Goal: Transaction & Acquisition: Obtain resource

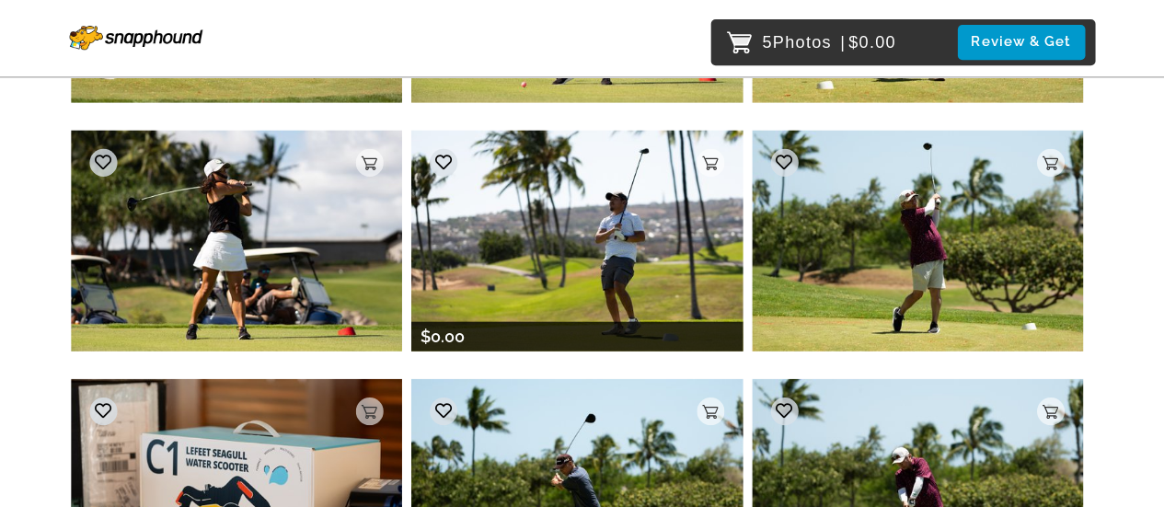
scroll to position [14292, 0]
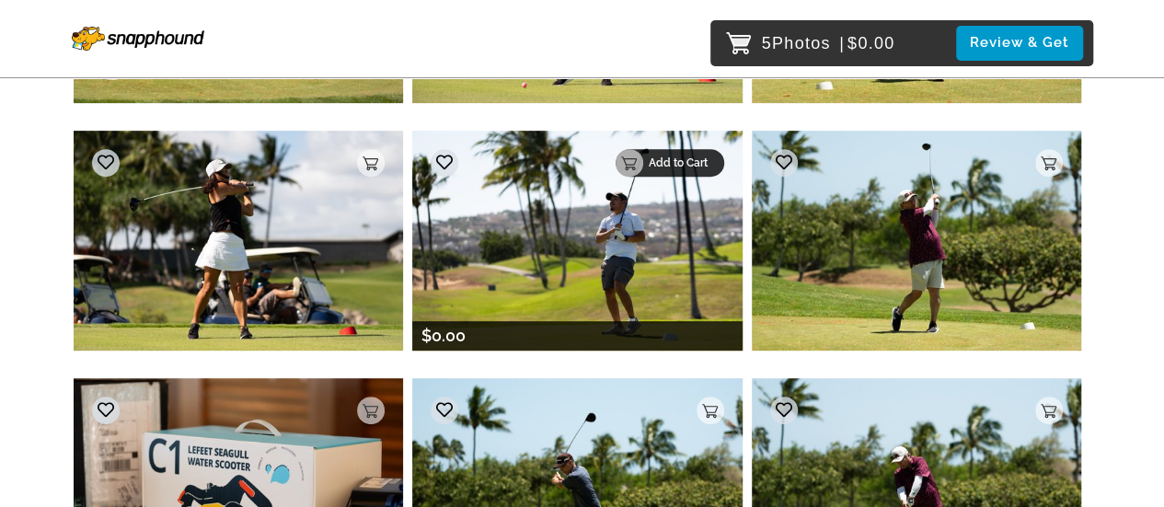
click at [649, 156] on p "Add to Cart" at bounding box center [681, 162] width 64 height 13
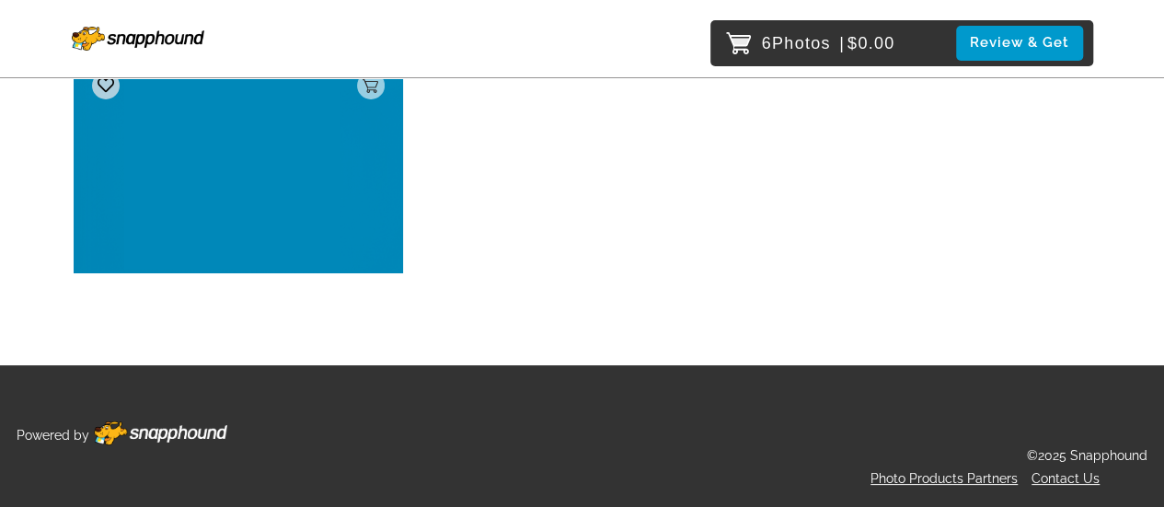
scroll to position [30195, 0]
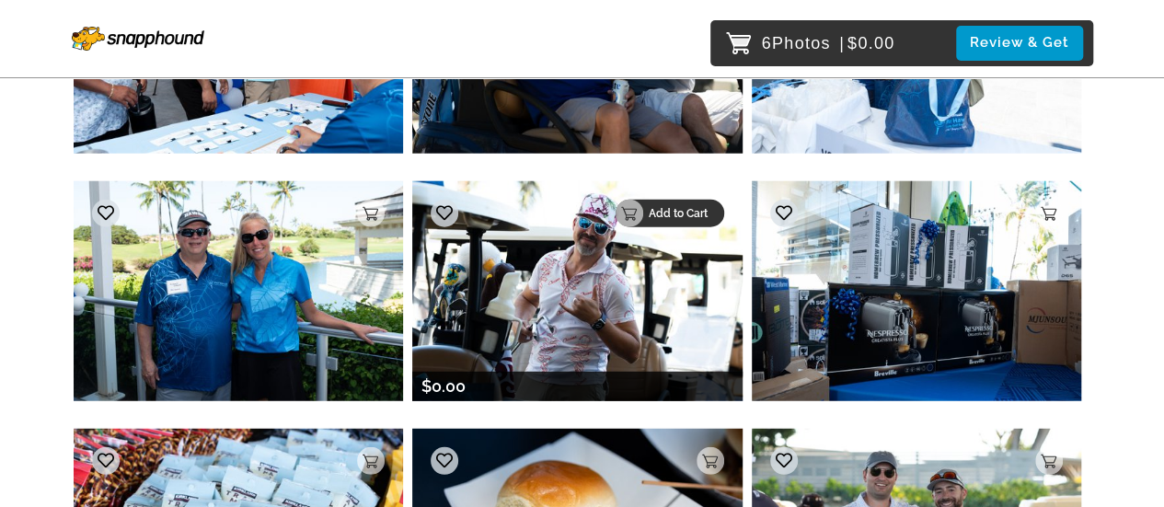
click at [697, 207] on p "Add to Cart" at bounding box center [681, 213] width 64 height 13
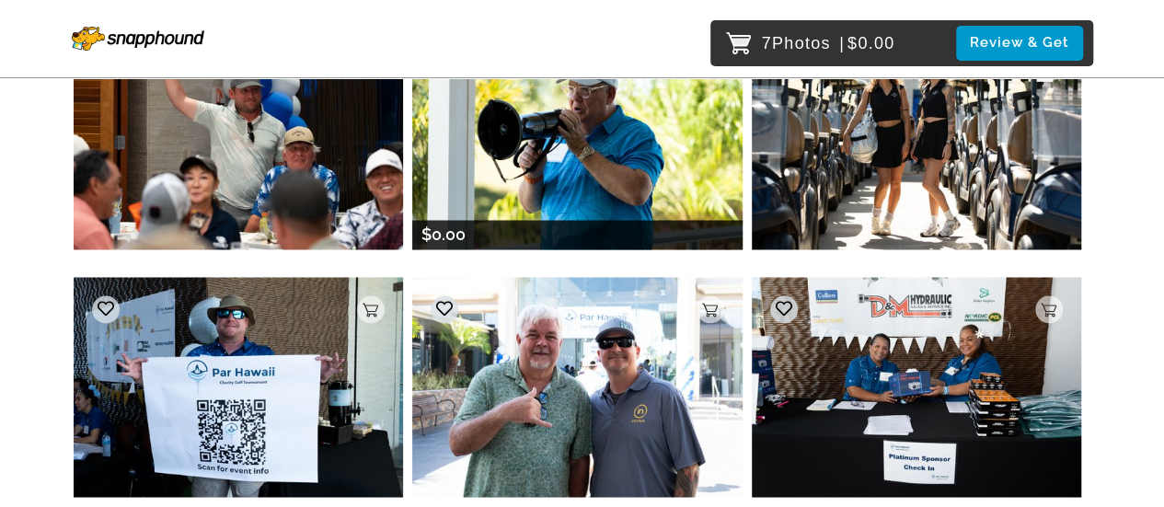
scroll to position [32714, 0]
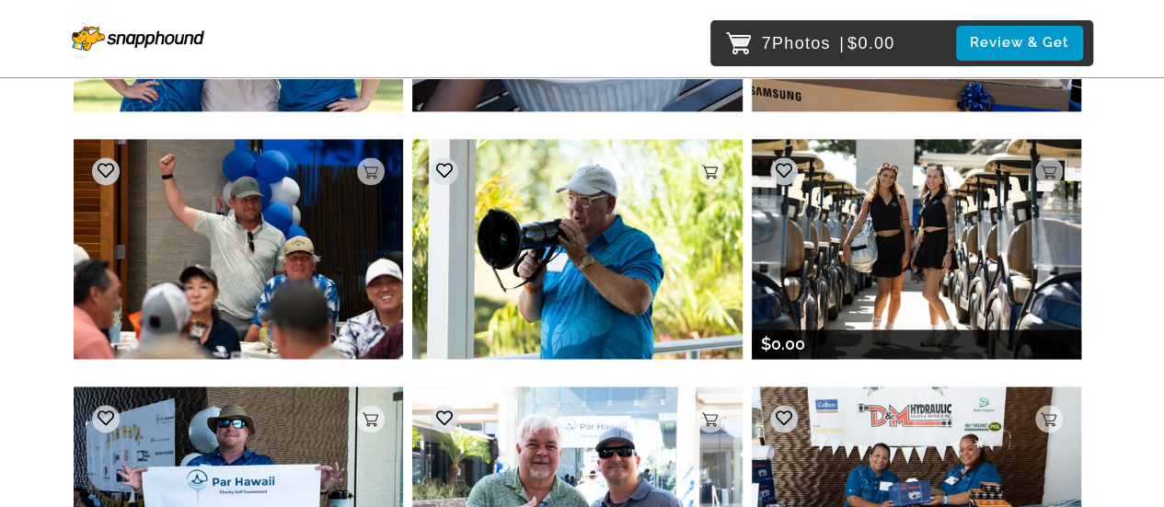
click at [901, 204] on img at bounding box center [916, 249] width 329 height 220
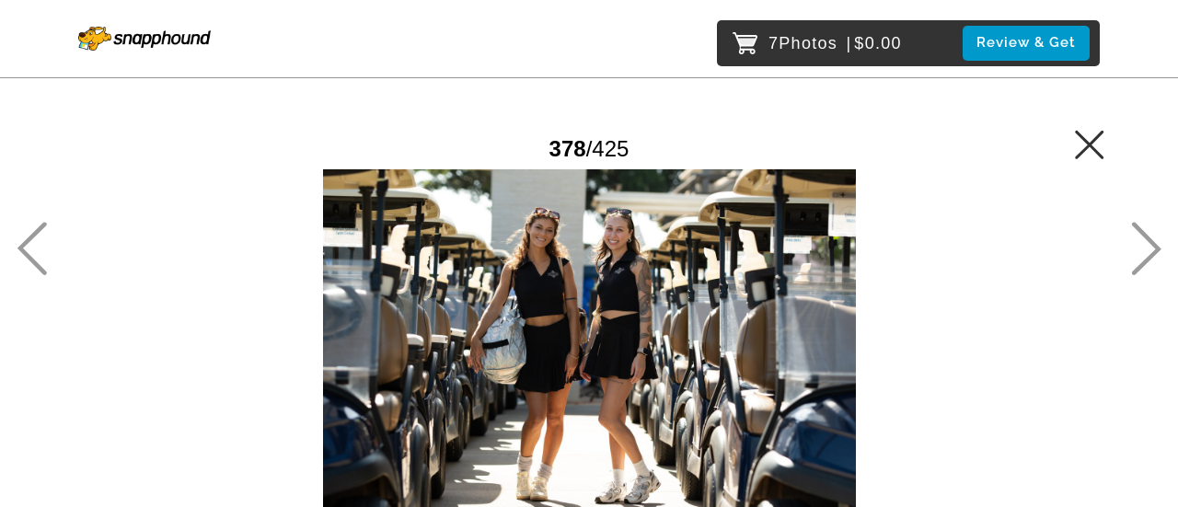
click at [1095, 139] on icon at bounding box center [1089, 144] width 29 height 29
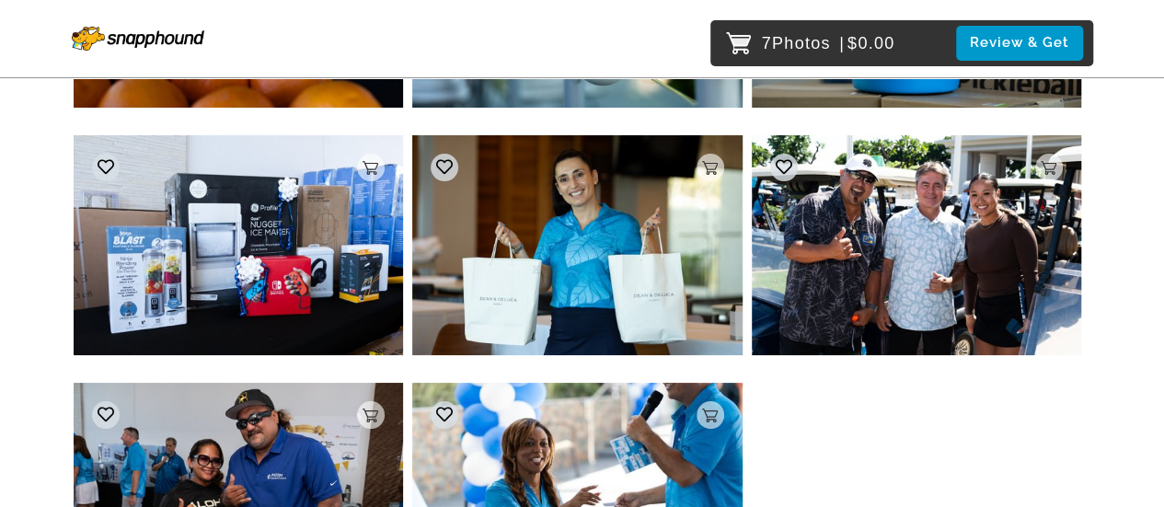
scroll to position [34743, 0]
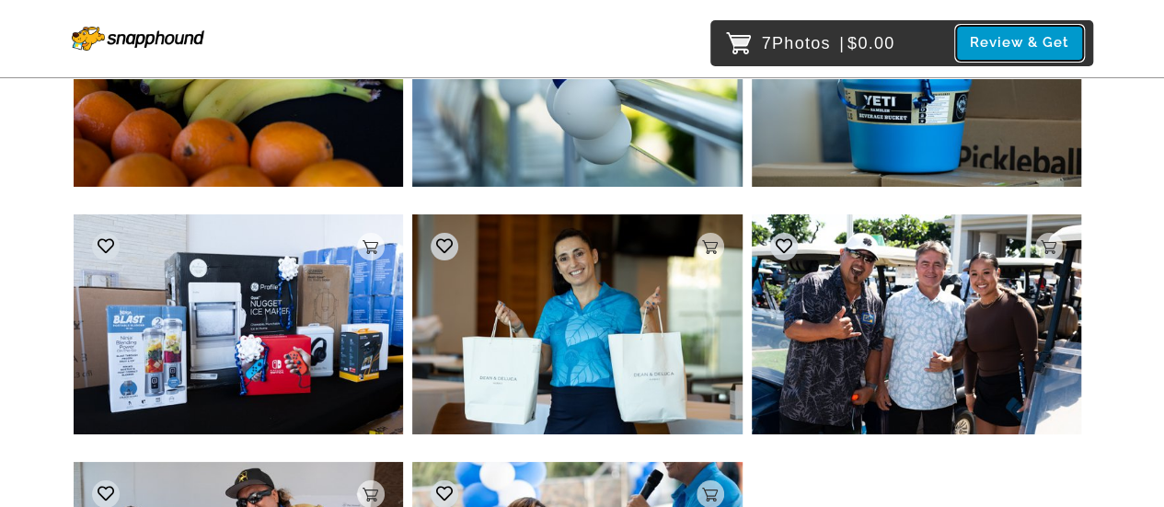
click at [1037, 38] on button "Review & Get" at bounding box center [1019, 43] width 127 height 34
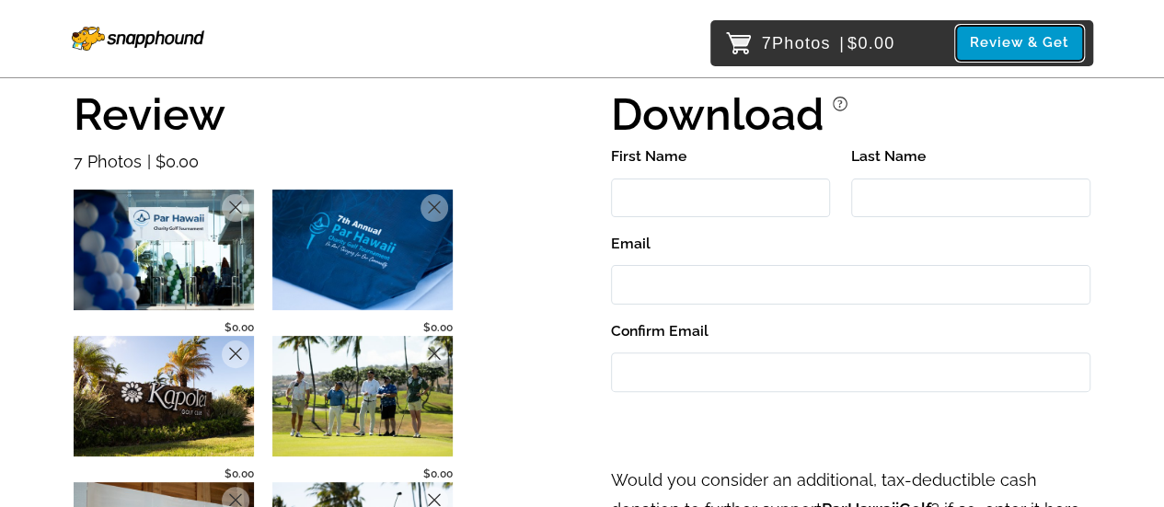
scroll to position [90, 0]
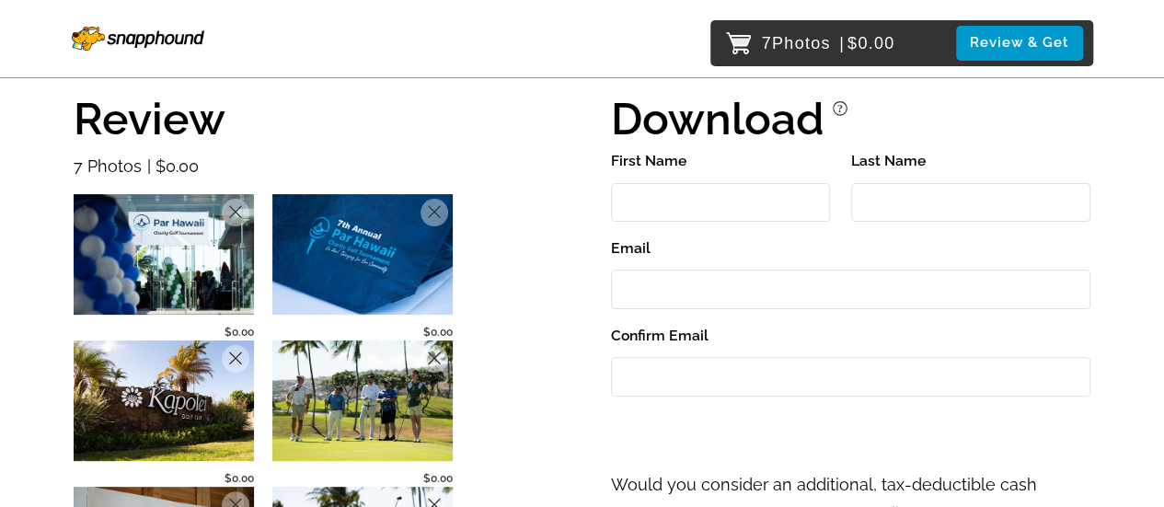
click at [740, 207] on input "First Name" at bounding box center [720, 203] width 219 height 40
type input "Aubree"
click at [879, 197] on input "Last Name" at bounding box center [971, 203] width 240 height 40
type input "[PERSON_NAME]"
click at [690, 279] on input "Email" at bounding box center [850, 290] width 479 height 40
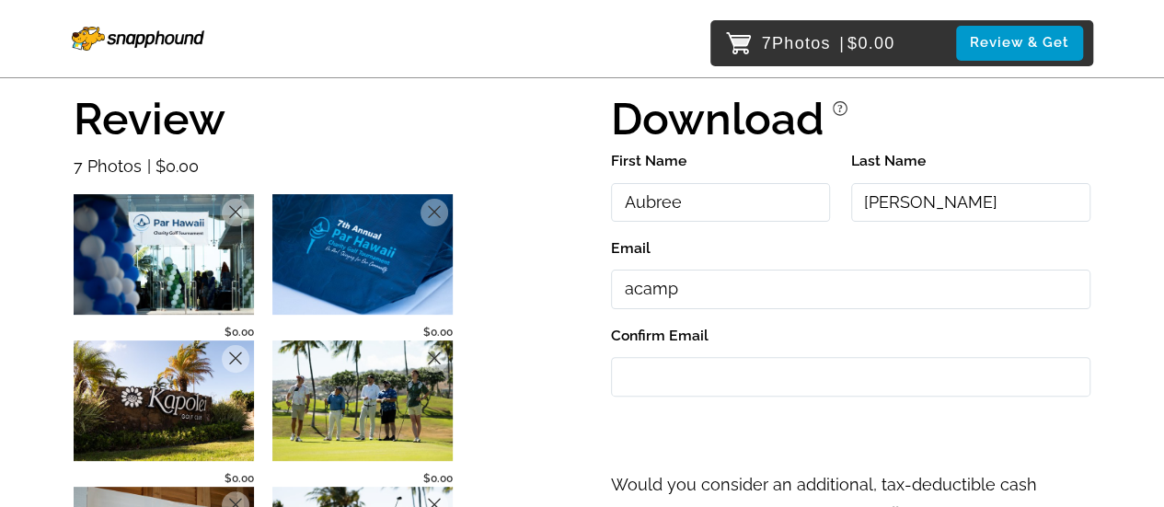
type input "[EMAIL_ADDRESS][DOMAIN_NAME]"
click at [707, 380] on input "Confirm Email" at bounding box center [850, 377] width 479 height 40
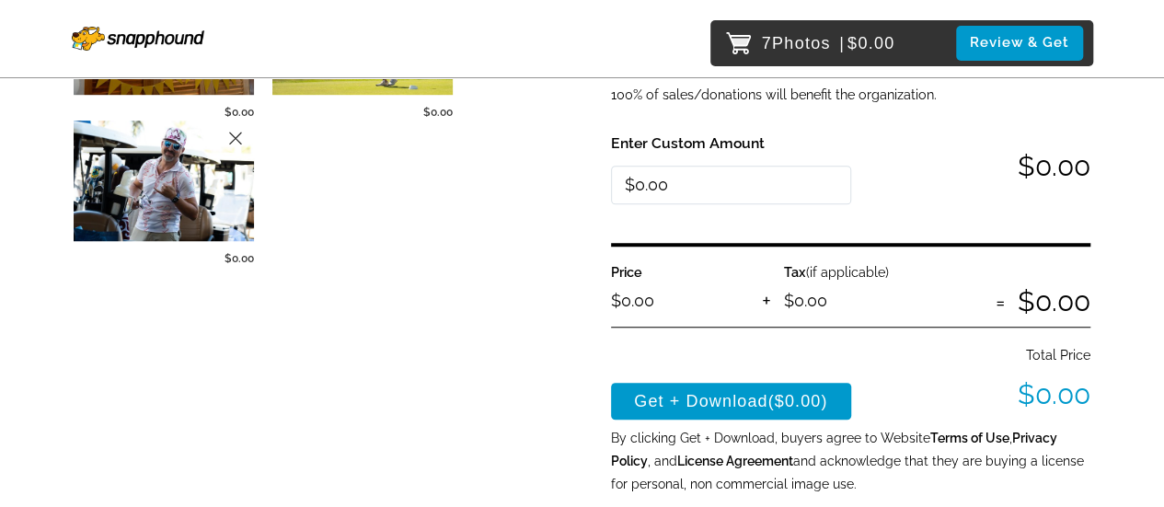
scroll to position [604, 0]
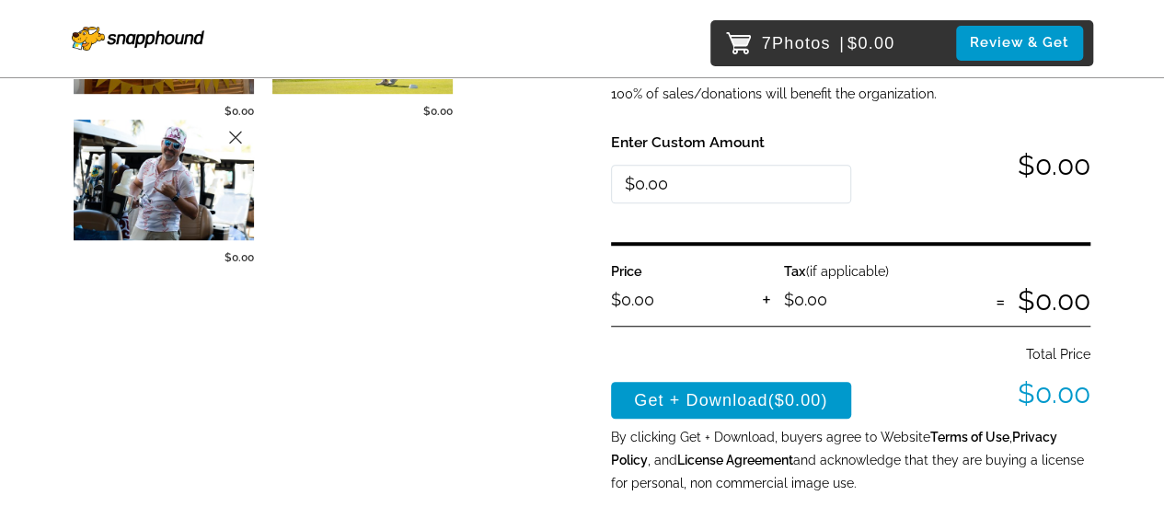
type input "[EMAIL_ADDRESS][DOMAIN_NAME]"
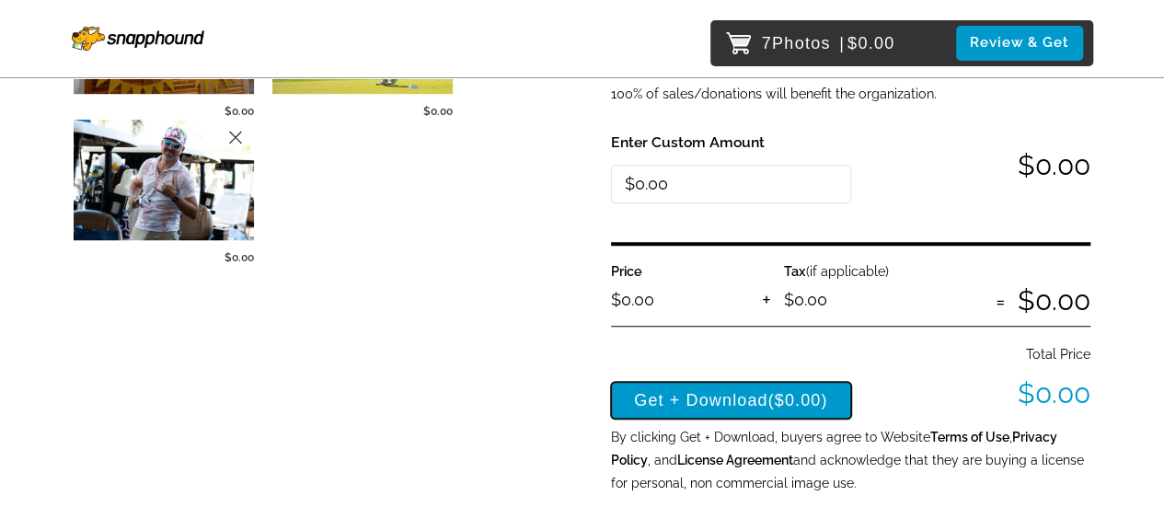
click at [742, 387] on button "Get + Download ($0.00)" at bounding box center [731, 400] width 240 height 37
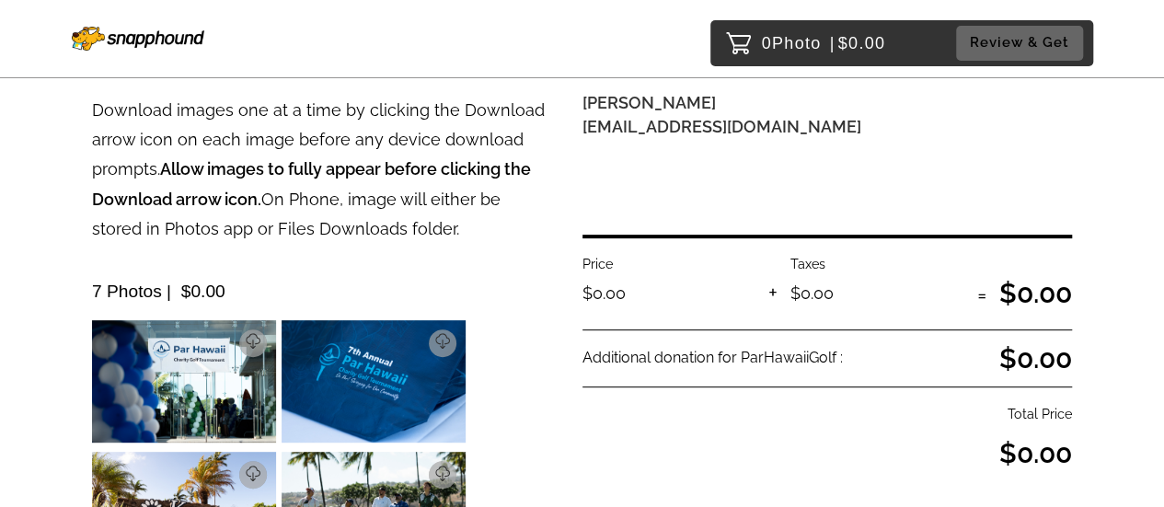
scroll to position [283, 0]
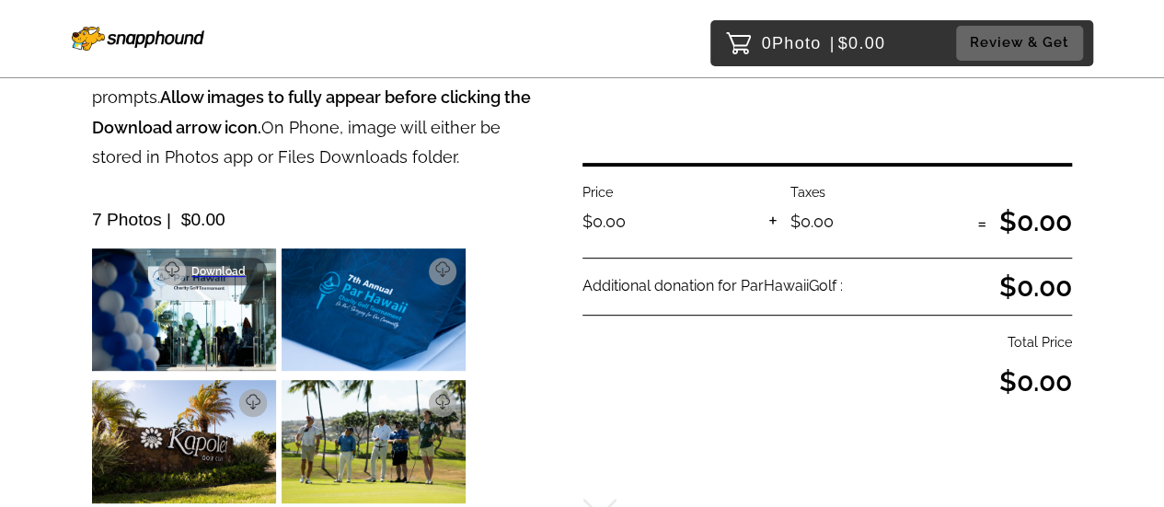
click at [197, 270] on p "Download" at bounding box center [223, 271] width 64 height 13
click at [401, 266] on p "Download" at bounding box center [413, 271] width 64 height 13
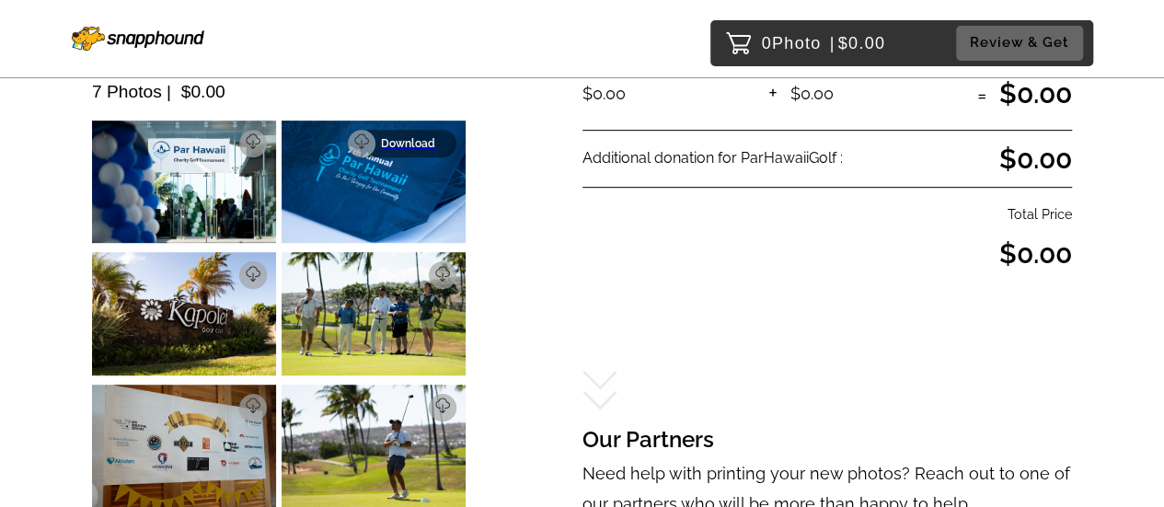
scroll to position [412, 0]
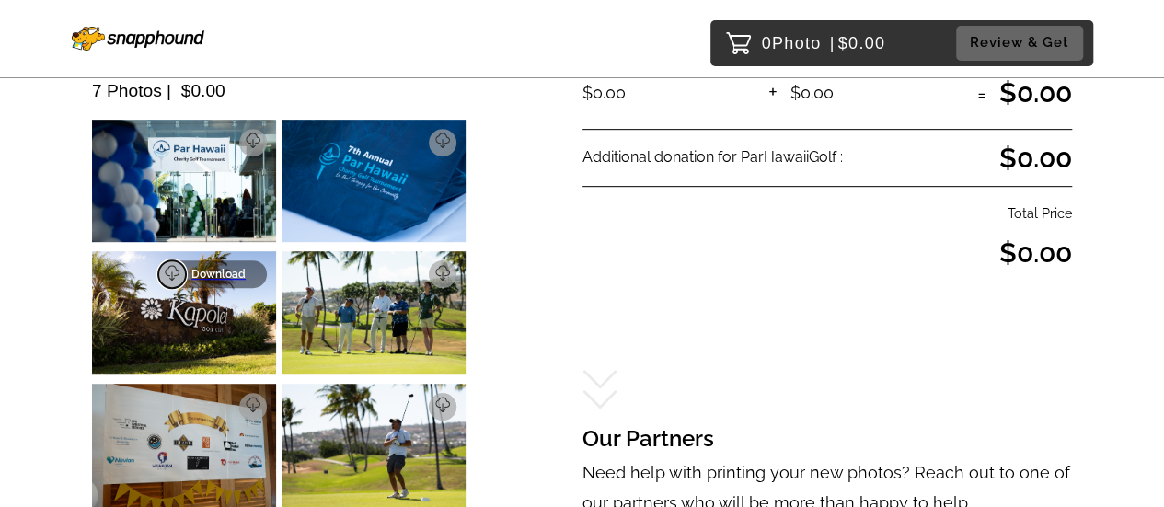
click at [181, 268] on button at bounding box center [172, 274] width 28 height 28
click at [442, 275] on p "Download" at bounding box center [413, 274] width 64 height 13
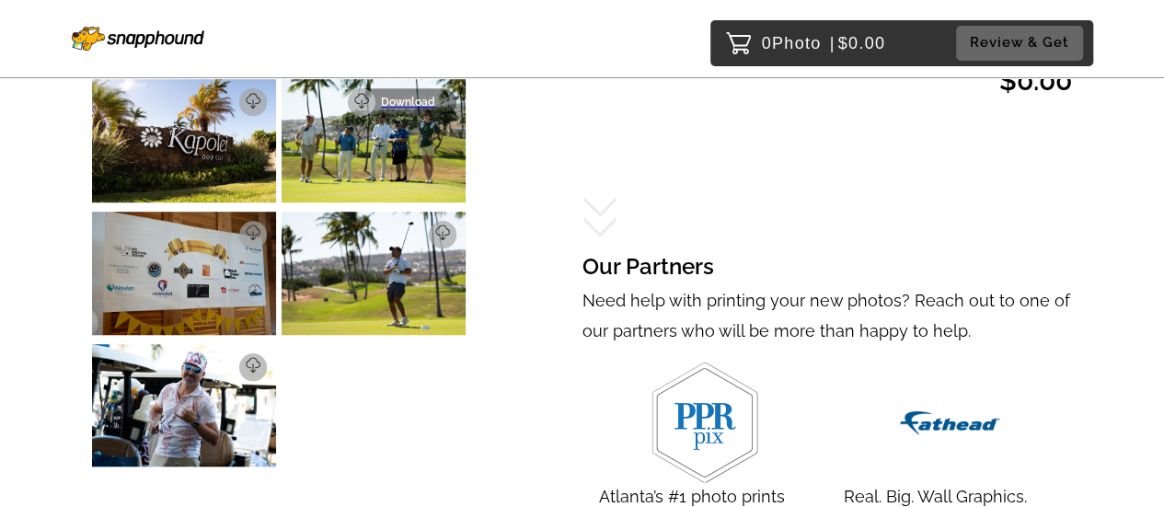
scroll to position [585, 0]
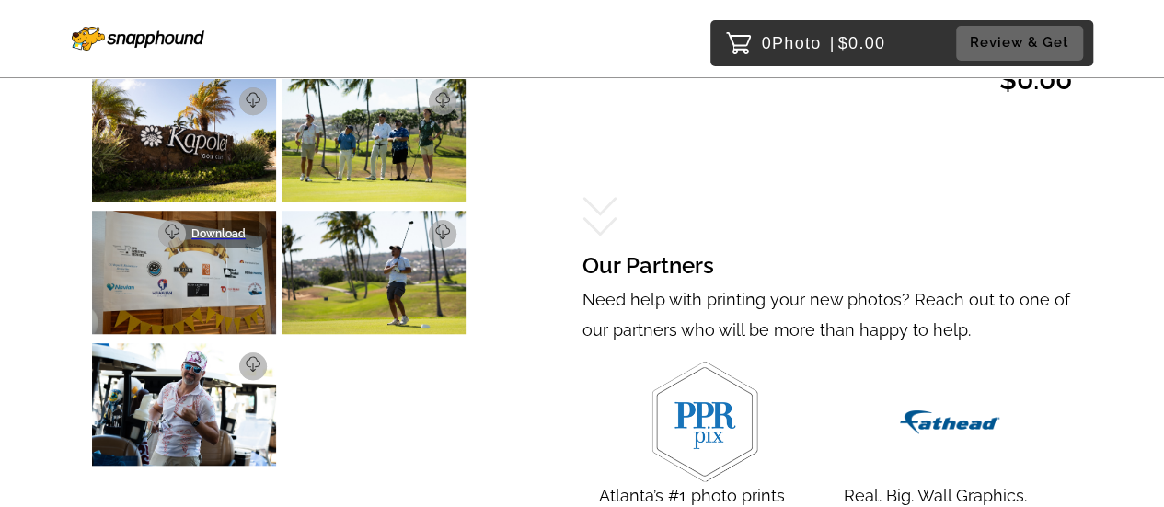
click at [241, 235] on p "Download" at bounding box center [223, 233] width 64 height 13
click at [447, 236] on link "Download" at bounding box center [402, 234] width 109 height 28
click at [246, 370] on p "Download" at bounding box center [223, 366] width 64 height 13
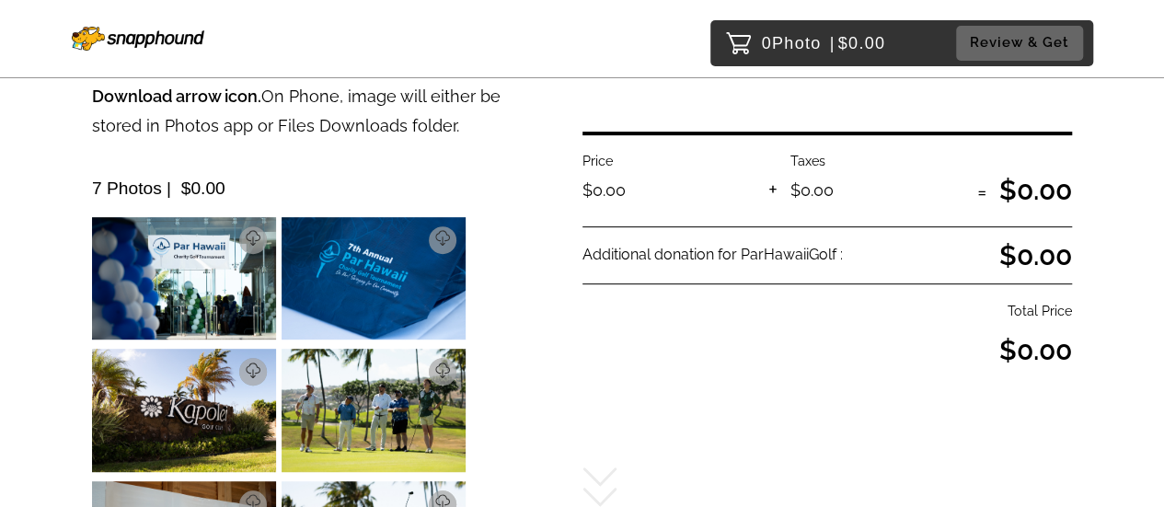
scroll to position [388, 0]
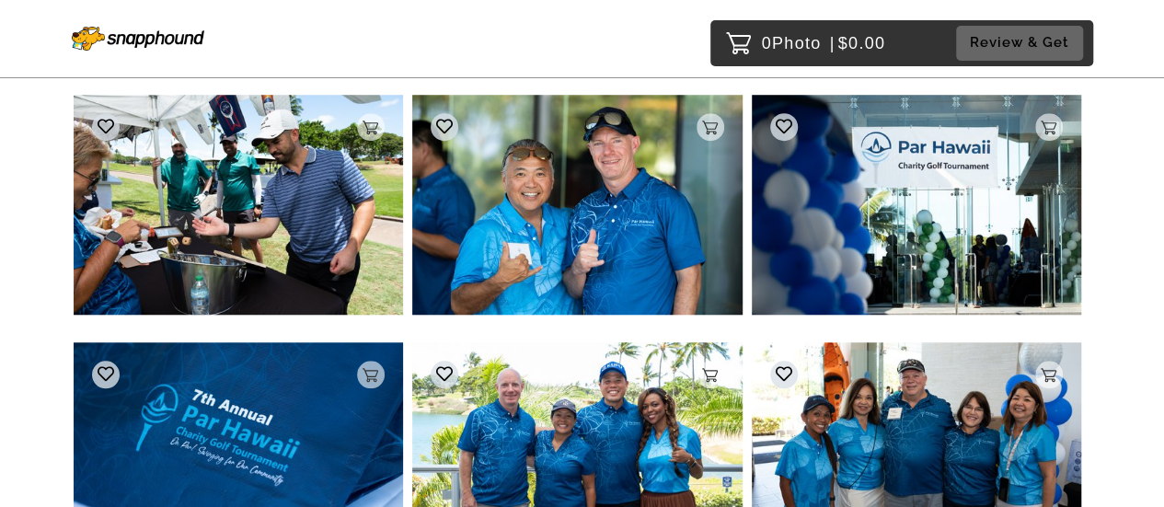
scroll to position [676, 0]
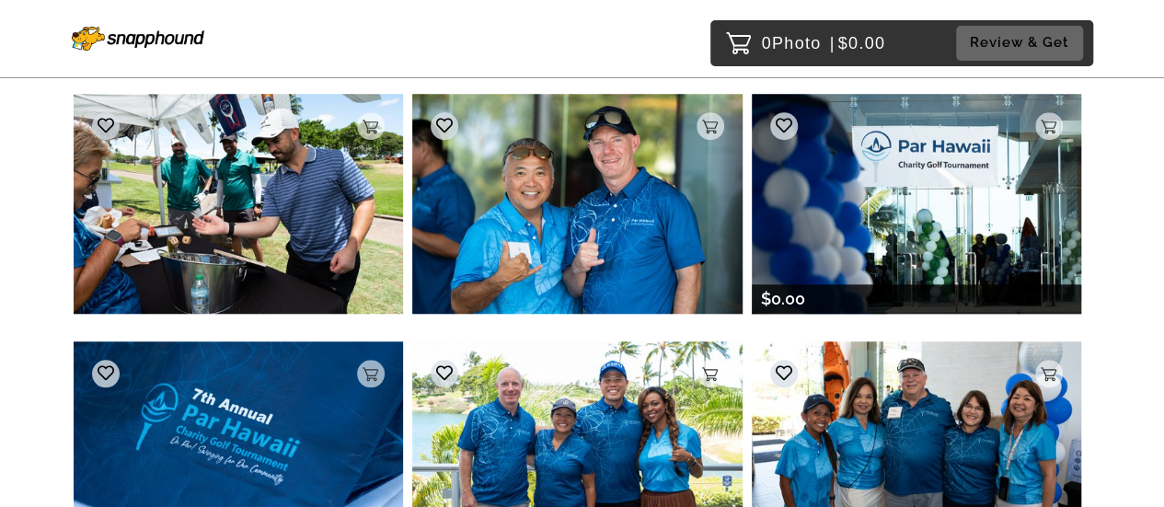
click at [929, 182] on img at bounding box center [916, 204] width 329 height 220
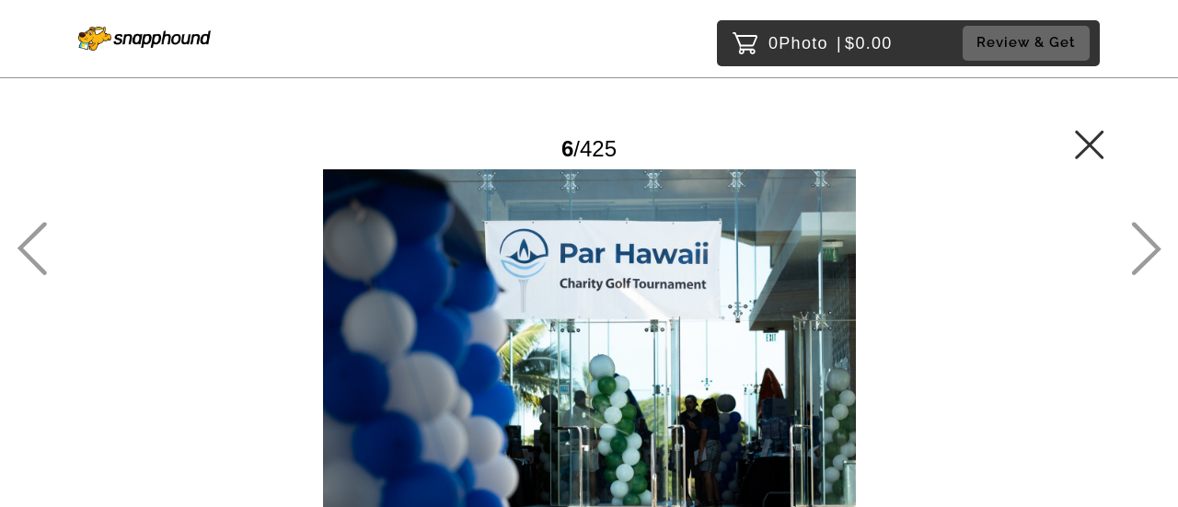
click at [628, 303] on div at bounding box center [589, 346] width 1030 height 355
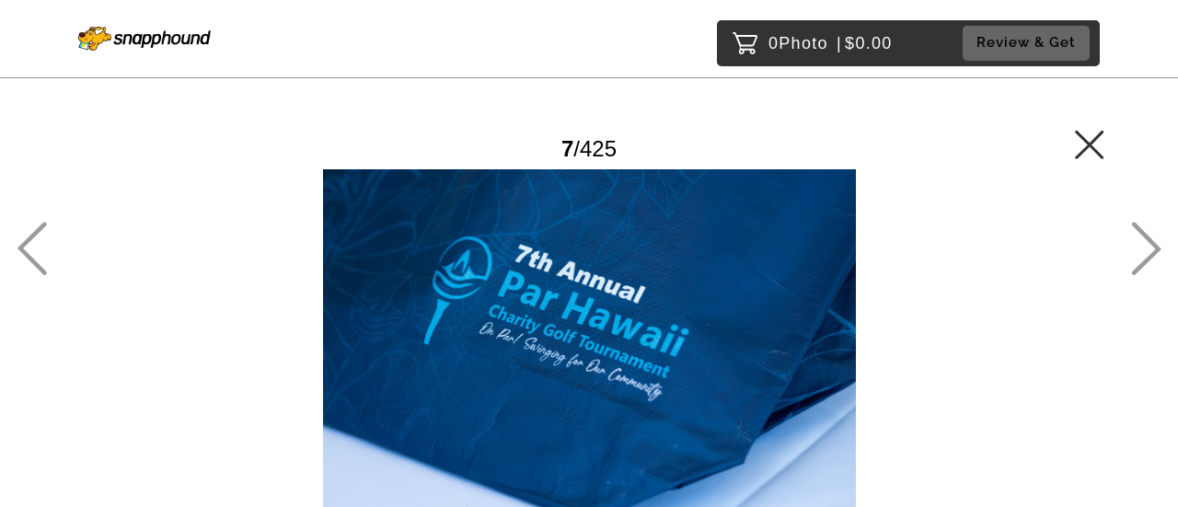
click at [29, 255] on icon at bounding box center [31, 249] width 29 height 53
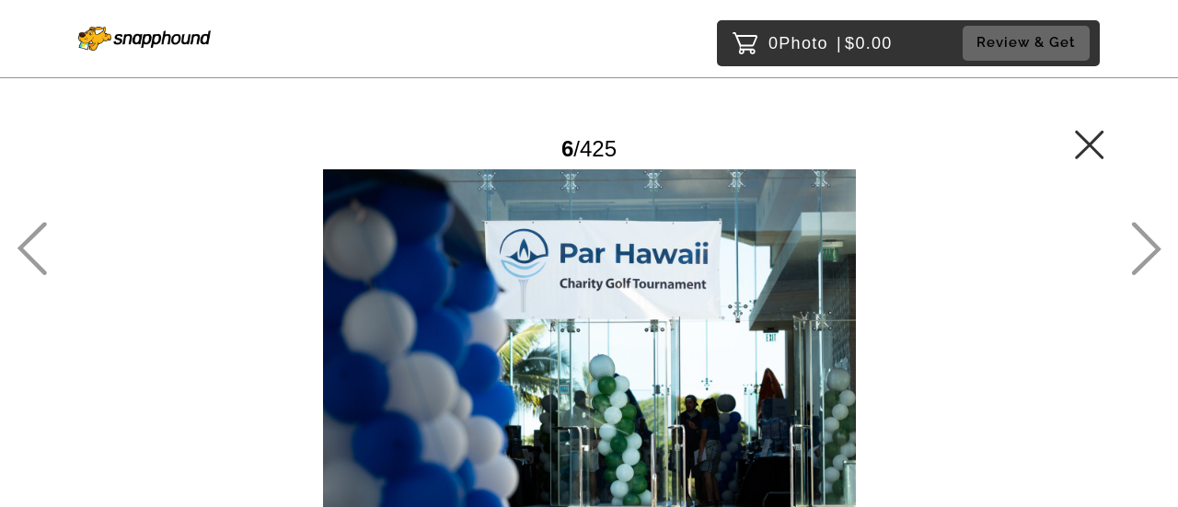
click at [1085, 132] on icon at bounding box center [1089, 144] width 29 height 29
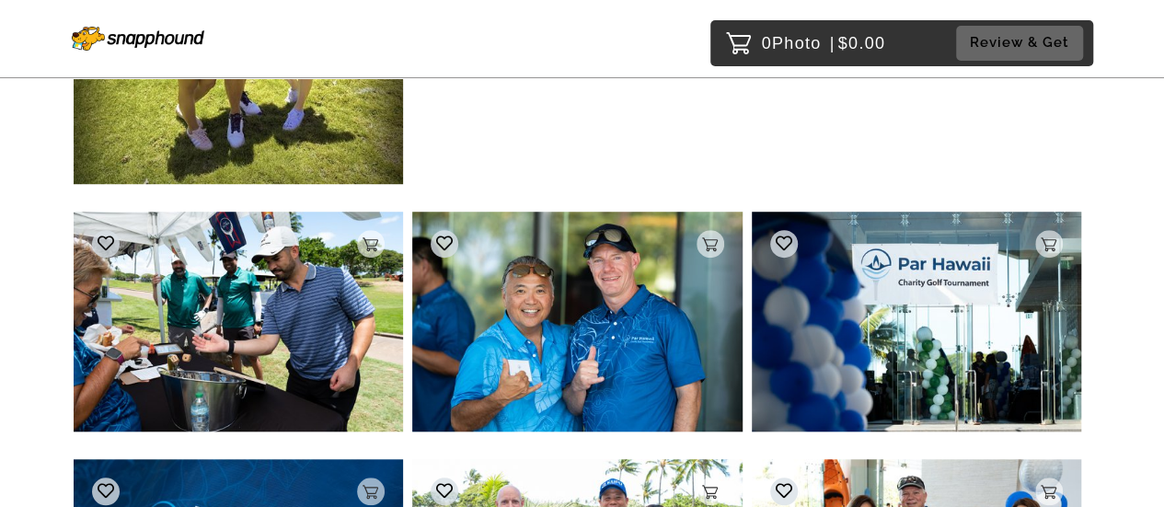
scroll to position [559, 0]
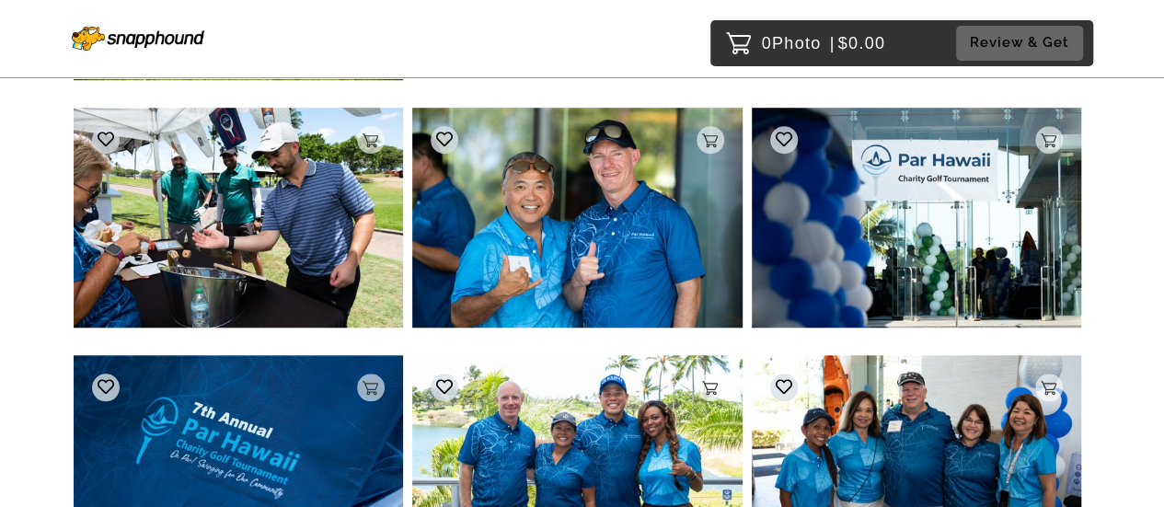
scroll to position [663, 0]
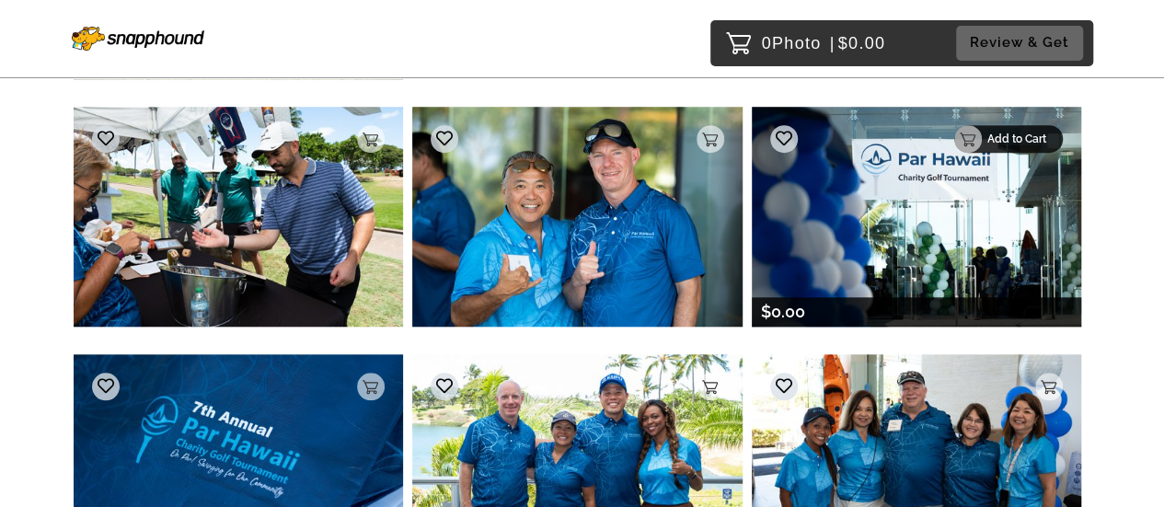
click at [1032, 140] on p "Add to Cart" at bounding box center [1019, 138] width 64 height 13
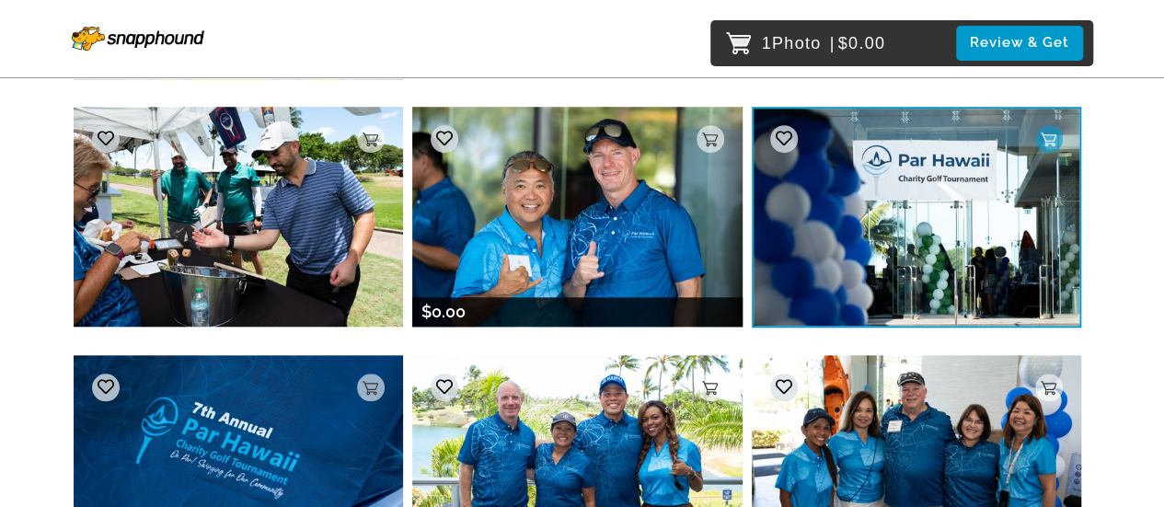
scroll to position [803, 0]
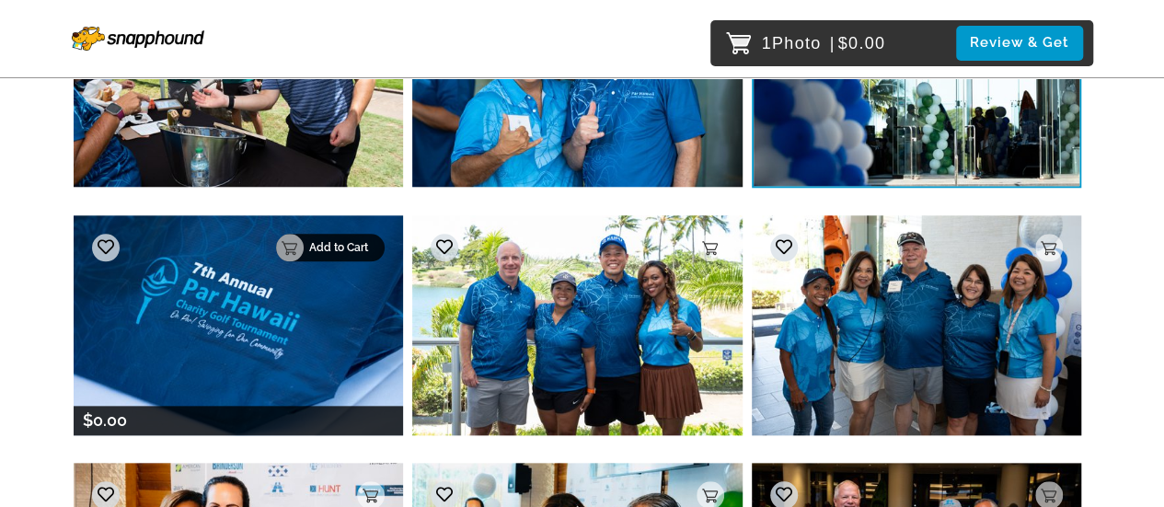
click at [355, 241] on p "Add to Cart" at bounding box center [341, 247] width 64 height 13
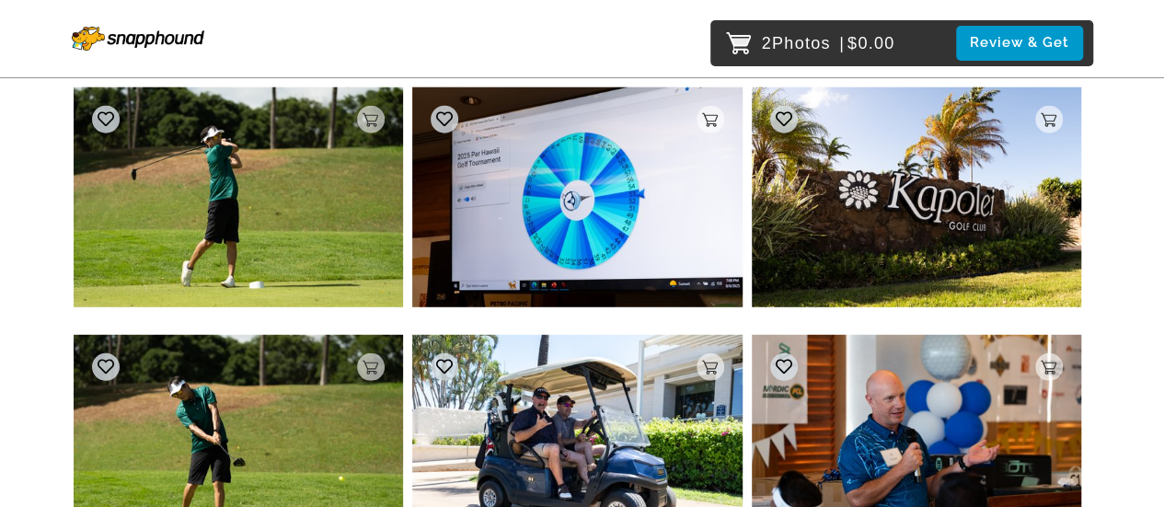
scroll to position [2431, 0]
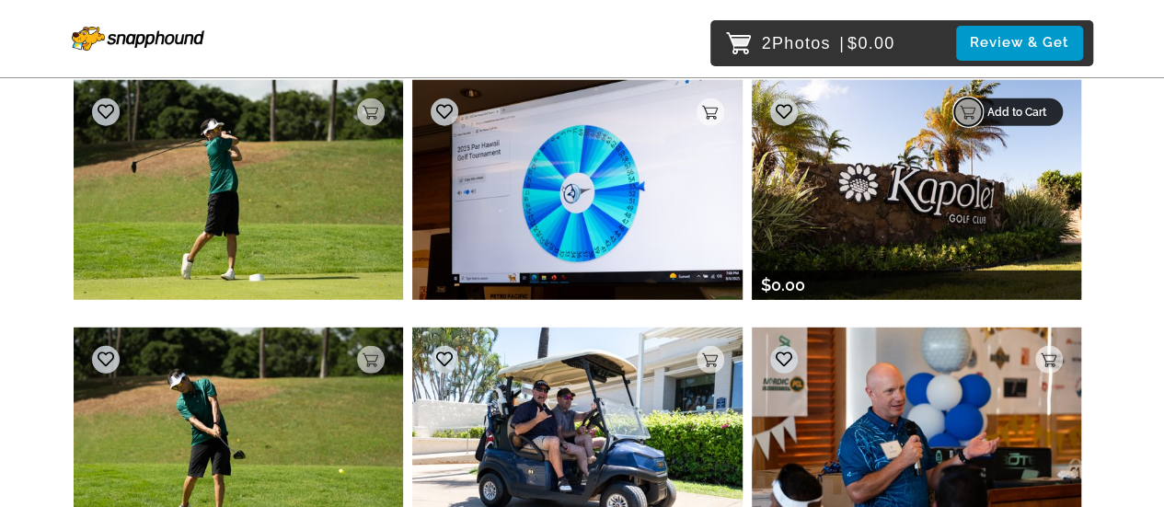
click at [977, 109] on circle at bounding box center [968, 112] width 28 height 28
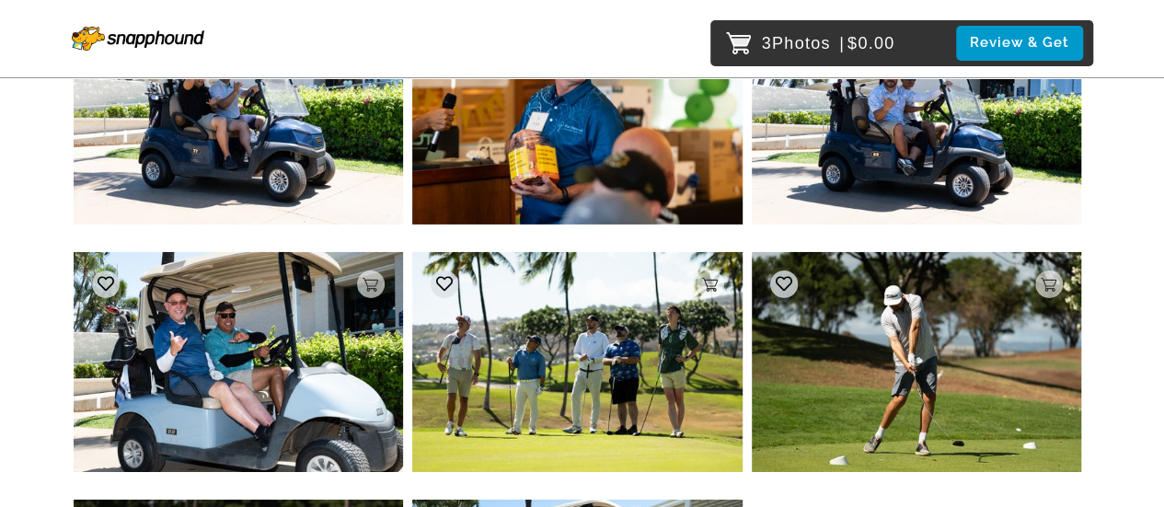
scroll to position [6540, 0]
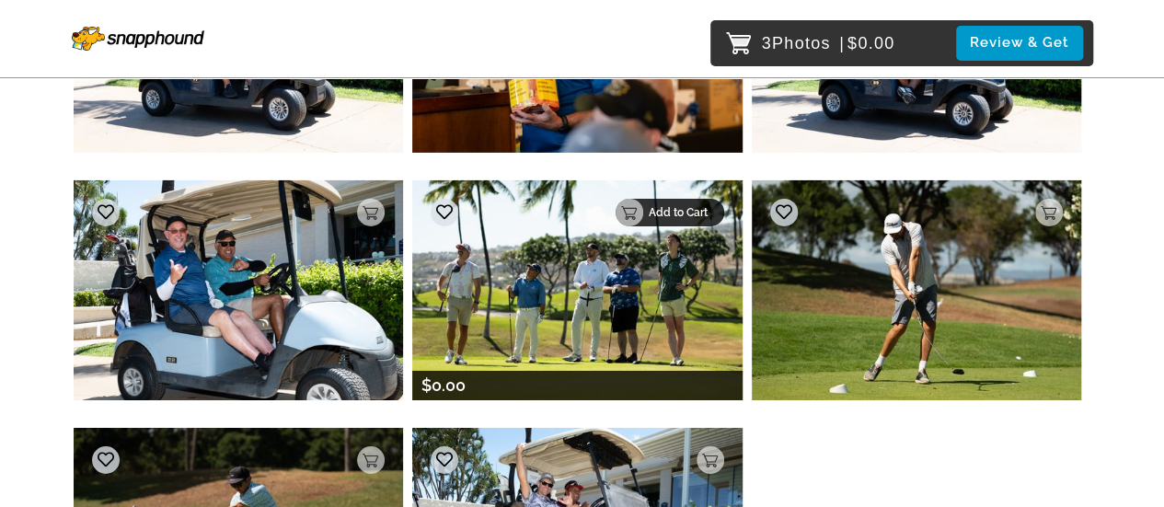
click at [660, 212] on p "Add to Cart" at bounding box center [681, 212] width 64 height 13
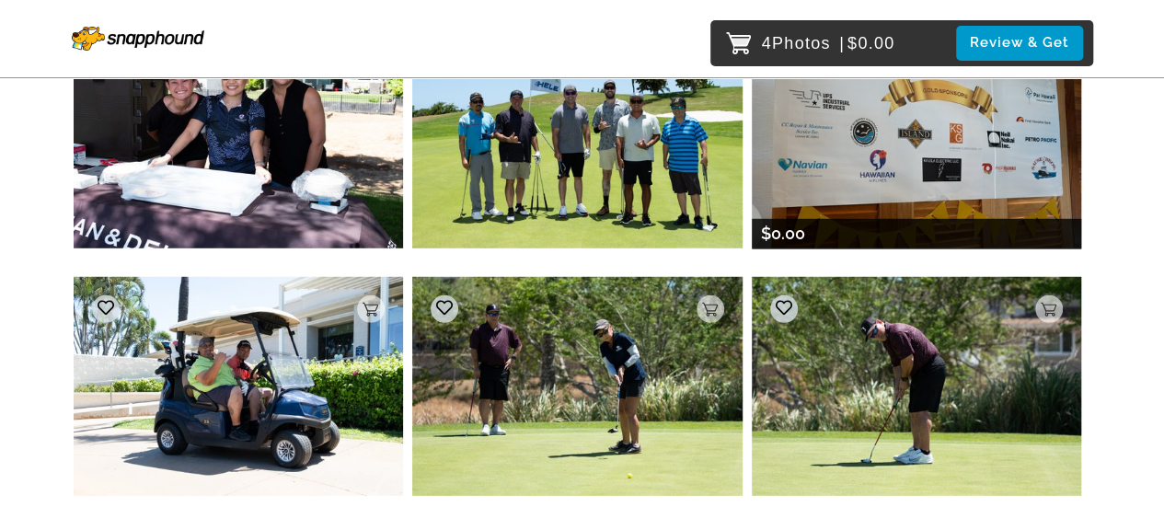
scroll to position [9297, 0]
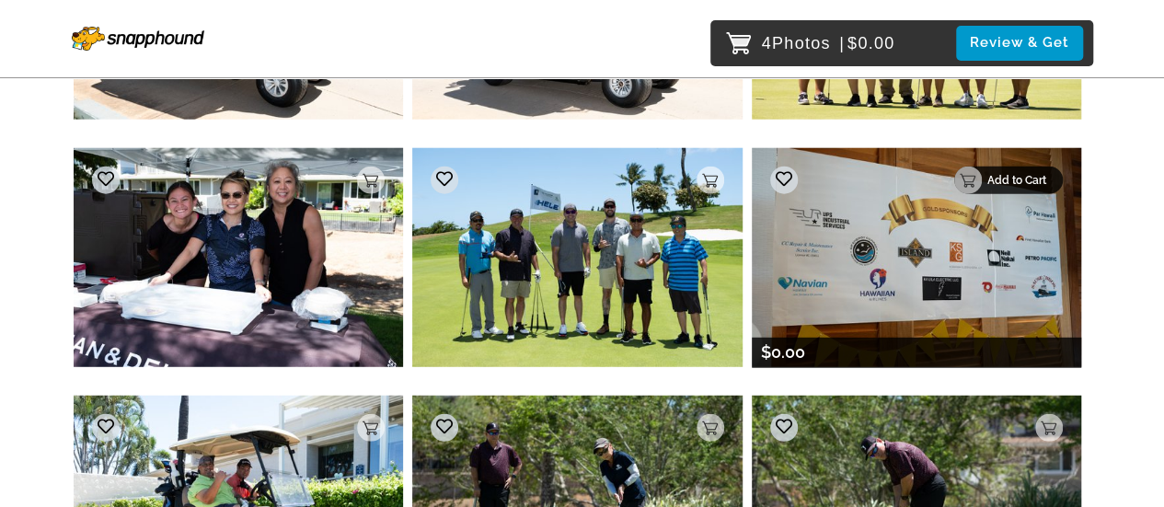
click at [1032, 174] on p "Add to Cart" at bounding box center [1019, 180] width 64 height 13
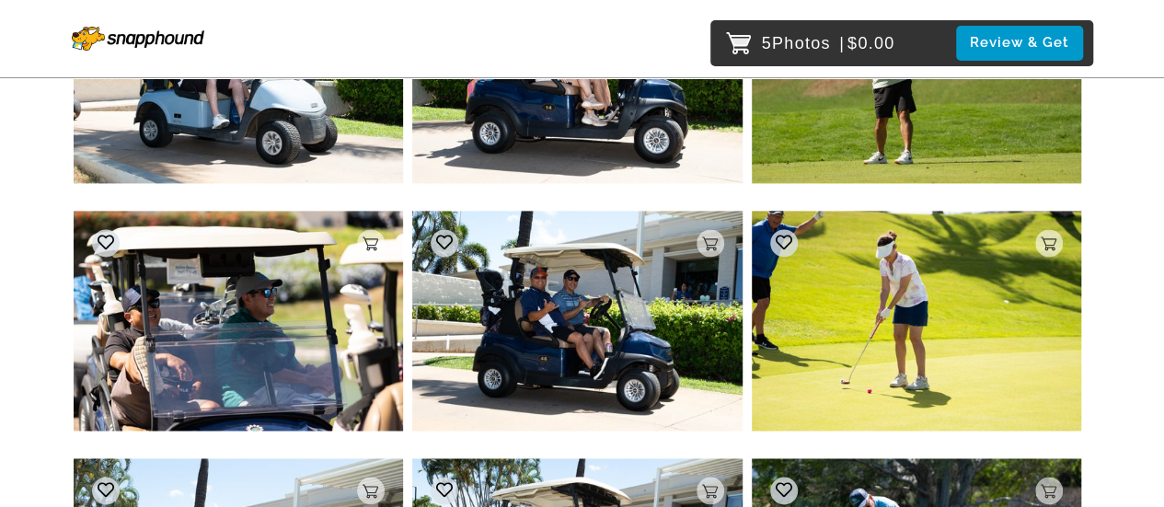
scroll to position [11845, 0]
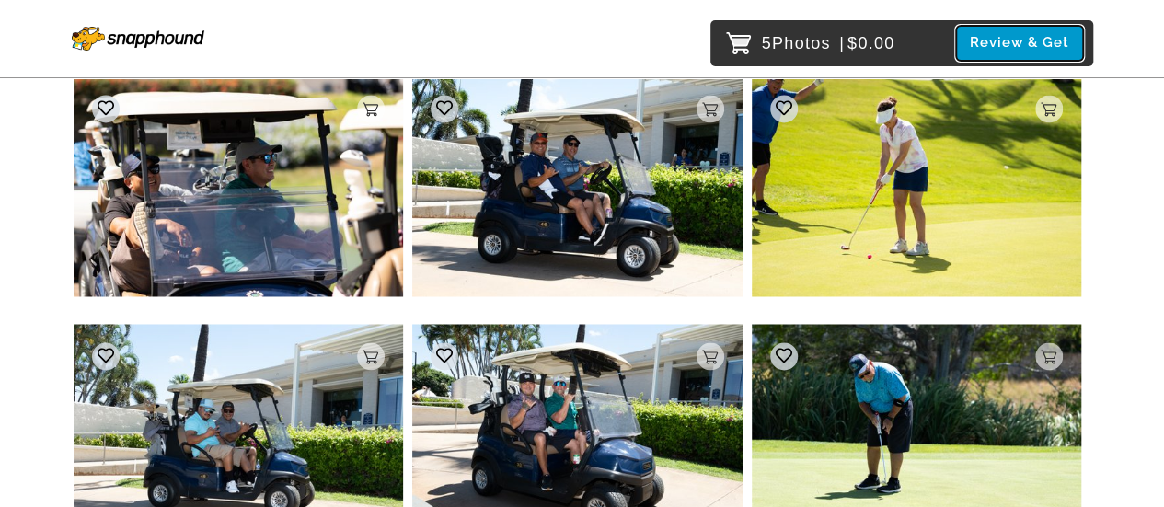
click at [1005, 37] on button "Review & Get" at bounding box center [1019, 43] width 127 height 34
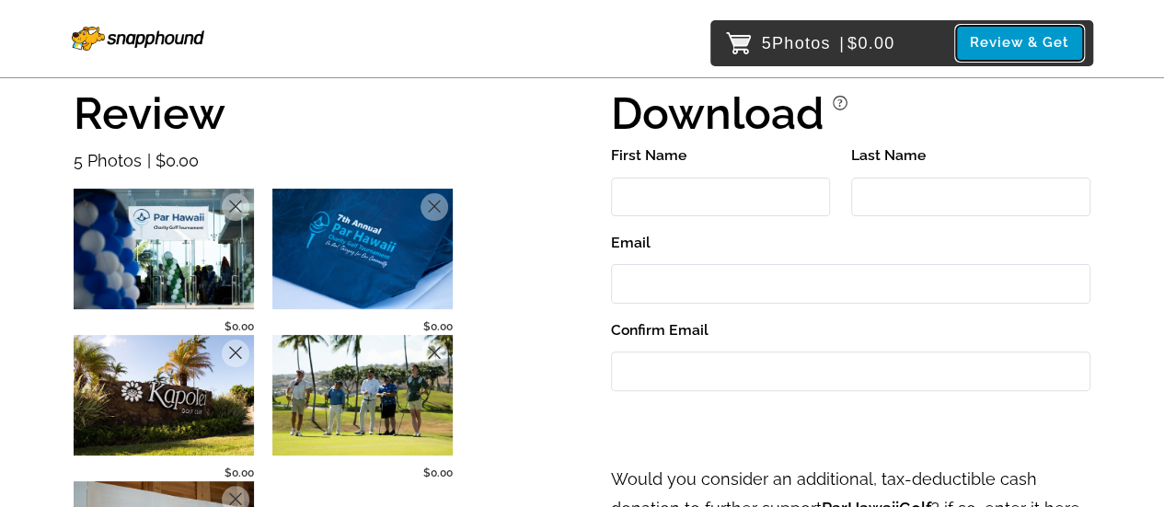
scroll to position [98, 0]
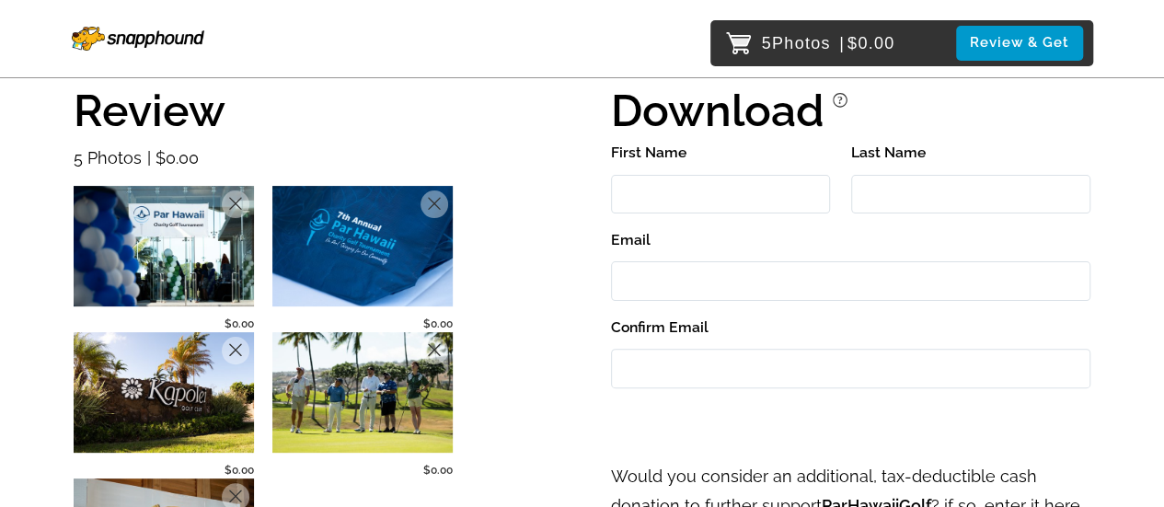
click at [672, 190] on input "First Name" at bounding box center [720, 195] width 219 height 40
type input "Aubree"
click at [896, 189] on input "Last Name" at bounding box center [971, 195] width 240 height 40
type input "[PERSON_NAME]"
click at [745, 273] on input "Email" at bounding box center [850, 281] width 479 height 40
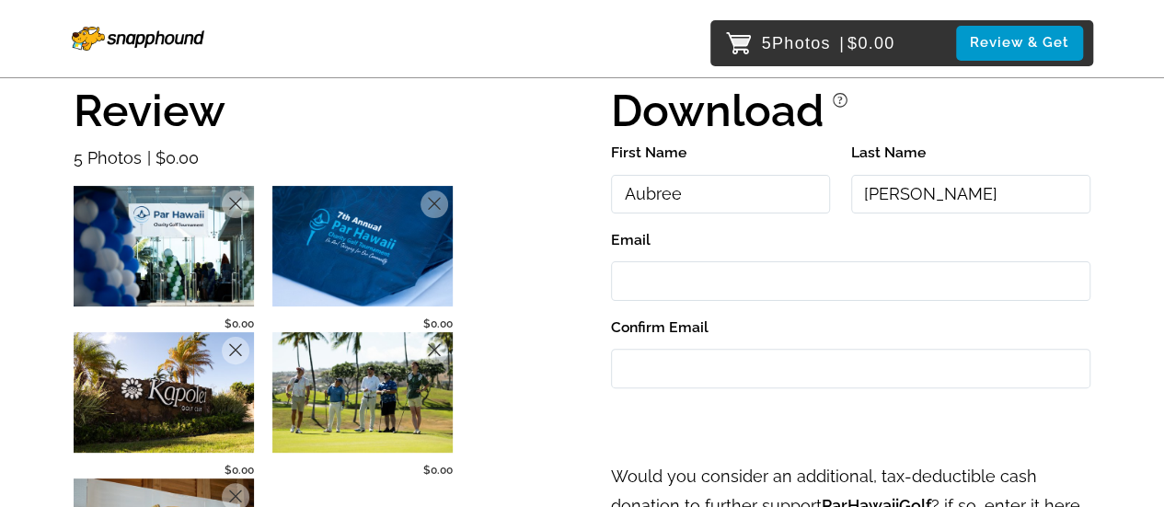
type input "[EMAIL_ADDRESS][DOMAIN_NAME]"
click at [699, 366] on input "Confirm Email" at bounding box center [850, 369] width 479 height 40
type input "[EMAIL_ADDRESS][DOMAIN_NAME]"
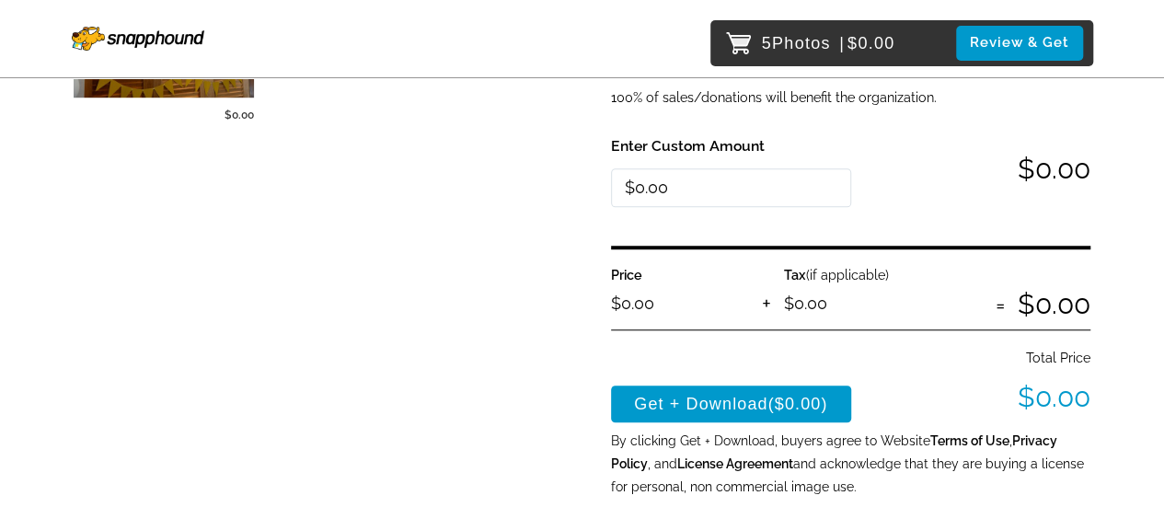
scroll to position [601, 0]
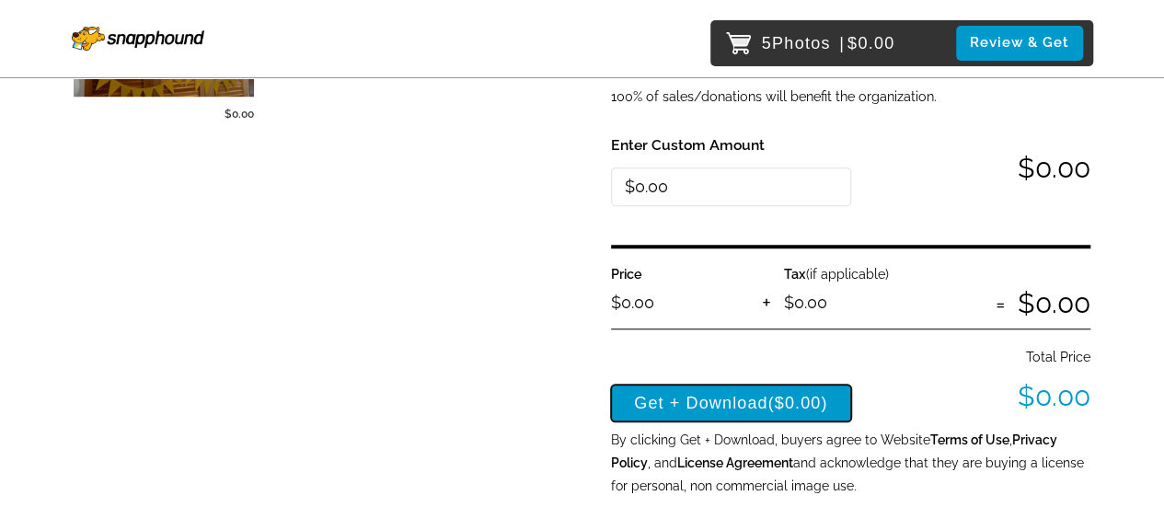
click at [728, 402] on button "Get + Download ($0.00)" at bounding box center [731, 403] width 240 height 37
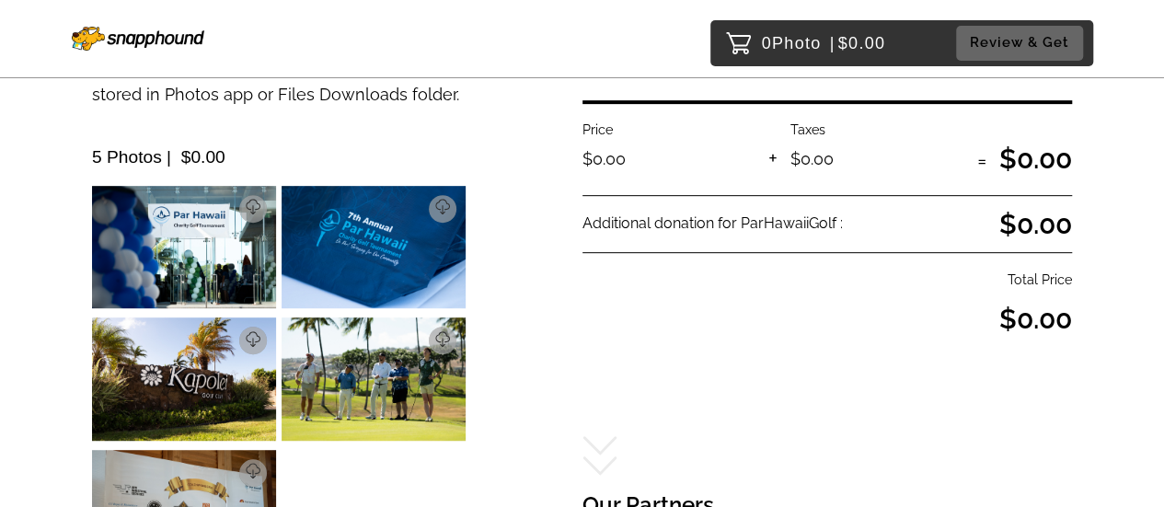
scroll to position [346, 0]
click at [252, 205] on p "Download" at bounding box center [223, 208] width 64 height 13
click at [413, 207] on p "Download" at bounding box center [413, 208] width 64 height 13
click at [247, 349] on link "Download" at bounding box center [212, 341] width 109 height 28
click at [432, 334] on p "Download" at bounding box center [413, 340] width 64 height 13
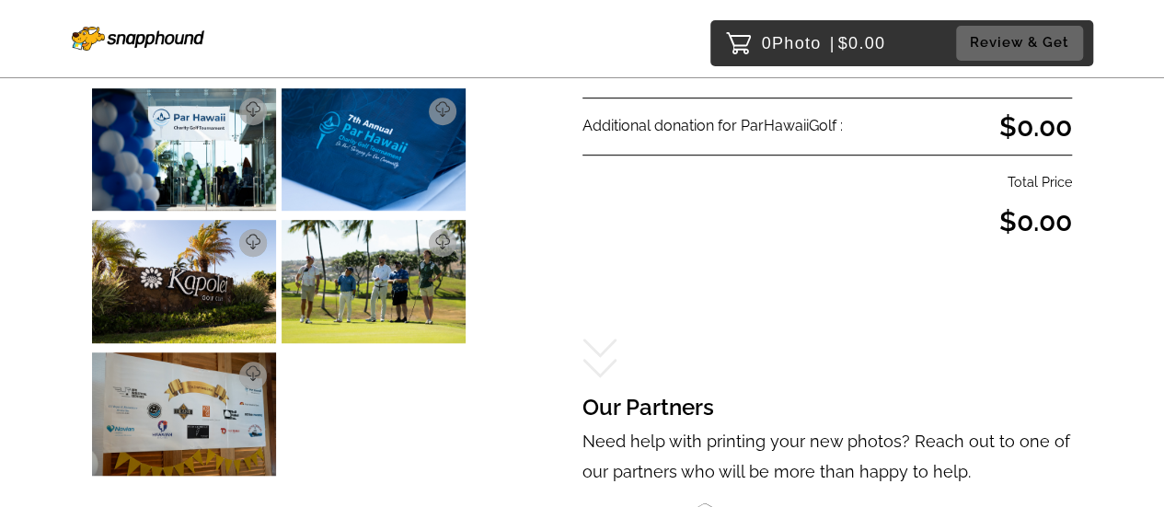
scroll to position [445, 0]
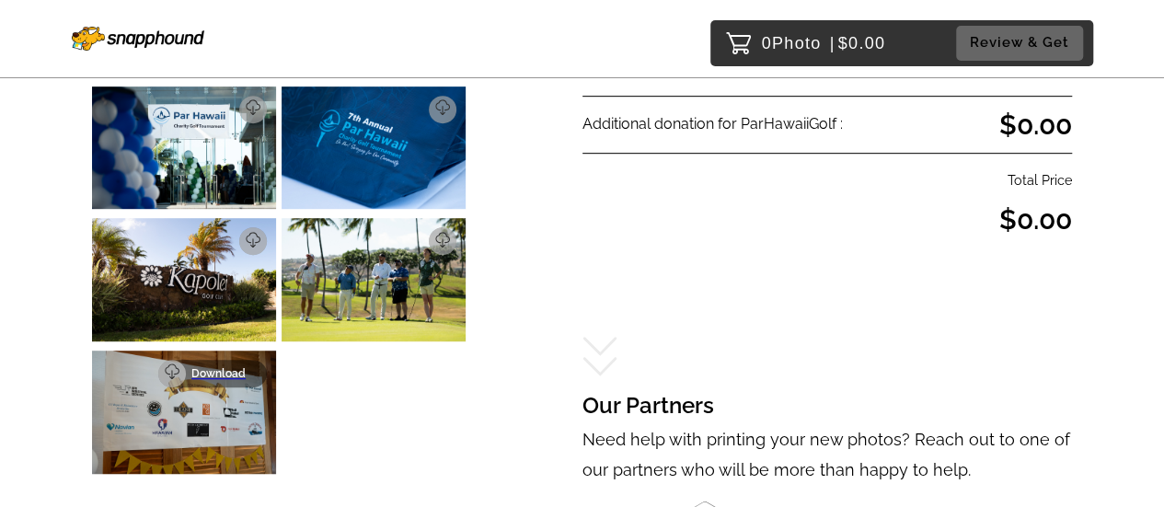
click at [252, 362] on link "Download" at bounding box center [212, 374] width 109 height 28
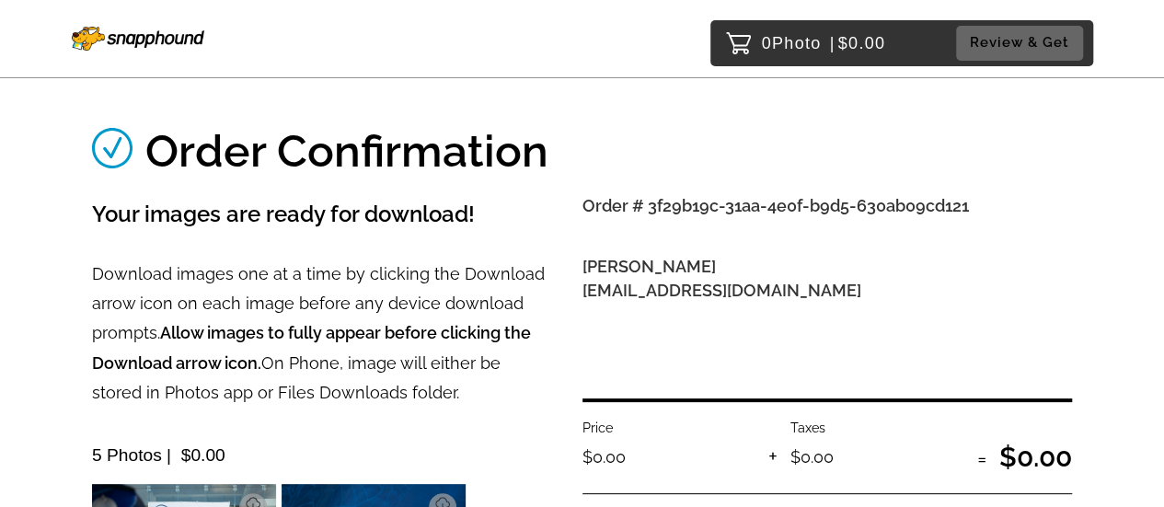
scroll to position [0, 0]
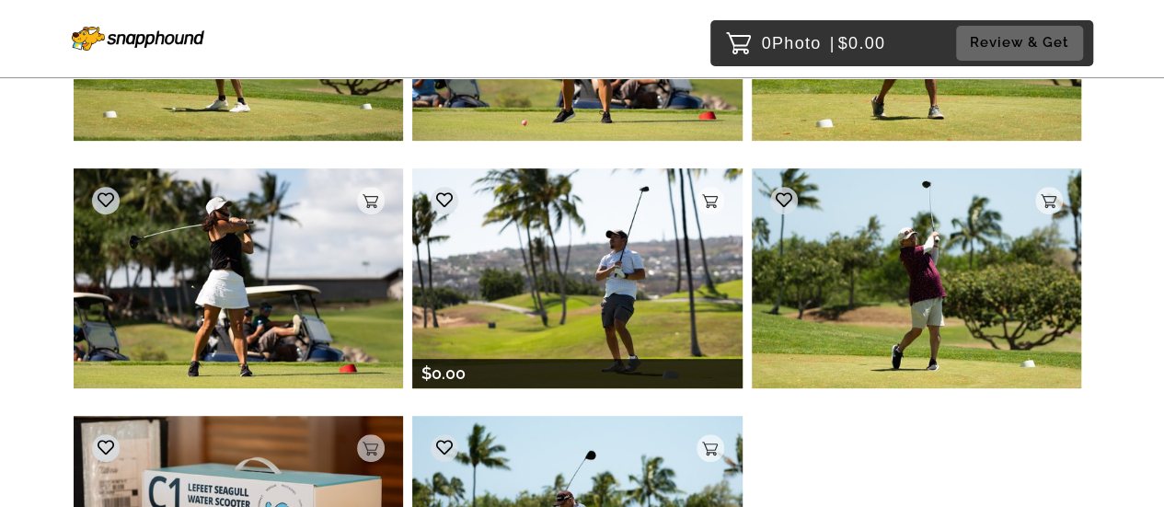
scroll to position [14252, 0]
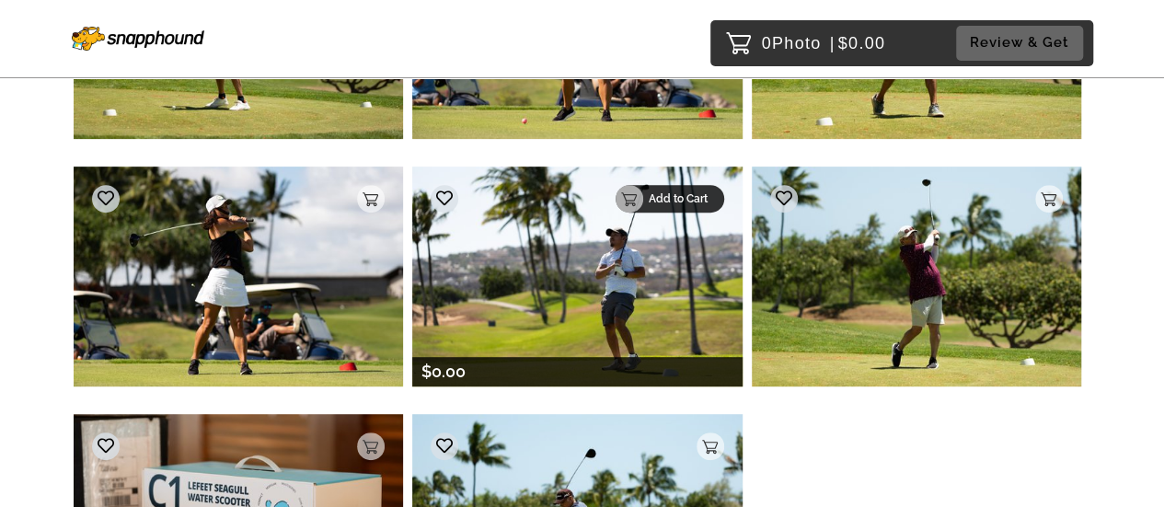
click at [677, 187] on div "Add to Cart" at bounding box center [670, 199] width 109 height 28
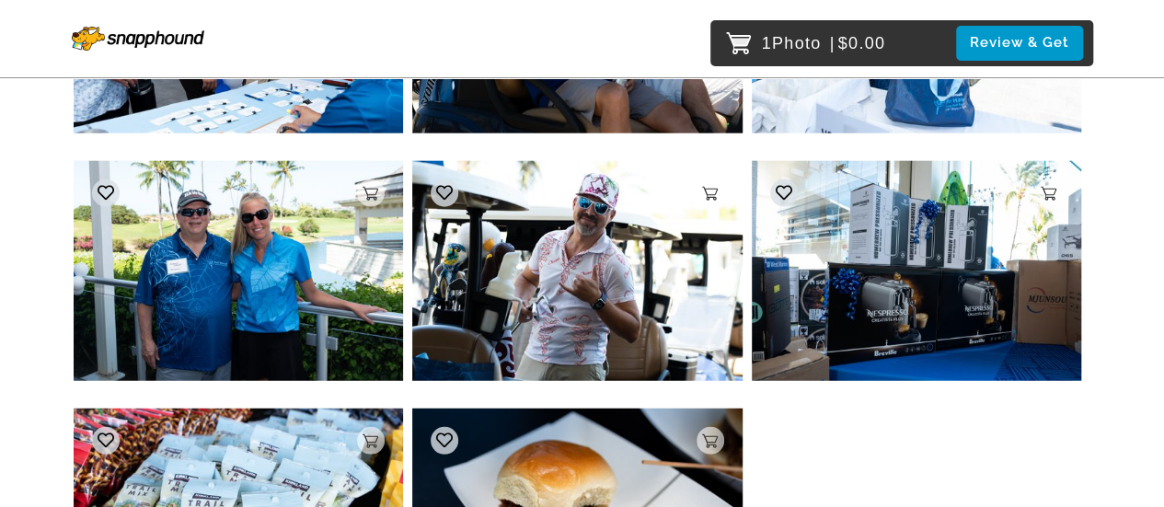
scroll to position [30213, 0]
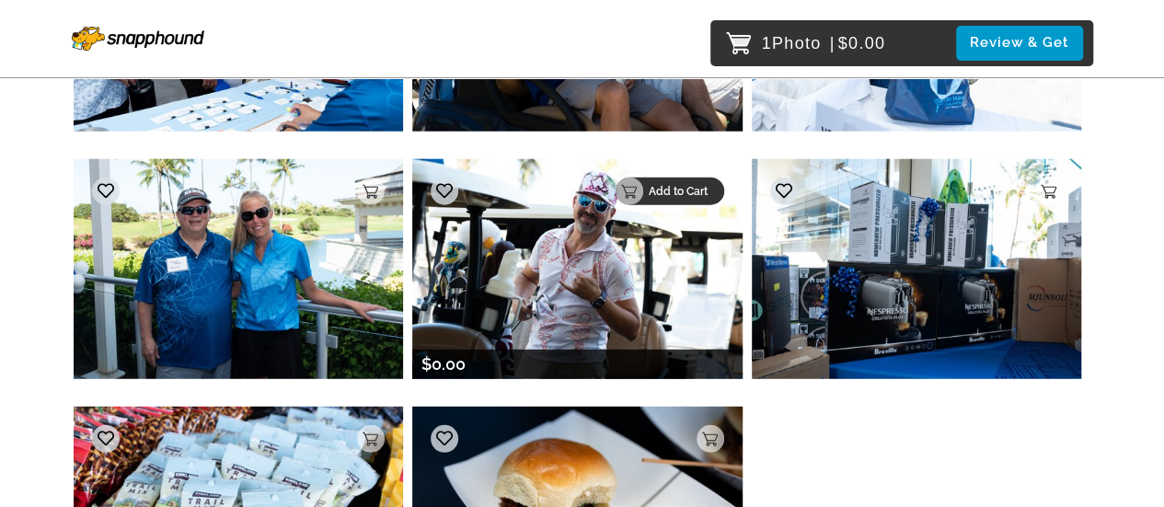
click at [670, 178] on div "Add to Cart" at bounding box center [670, 192] width 109 height 28
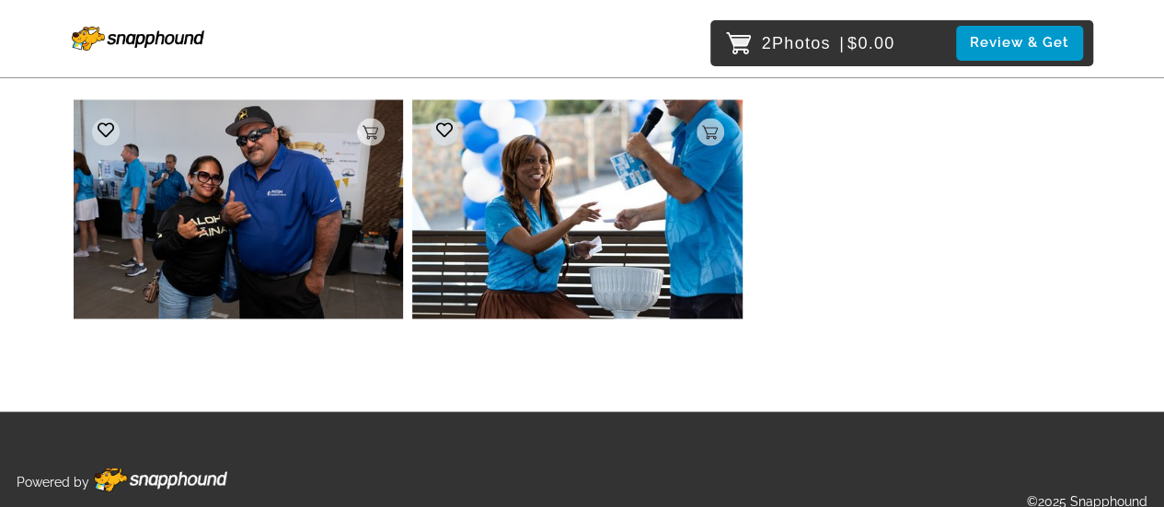
scroll to position [36479, 0]
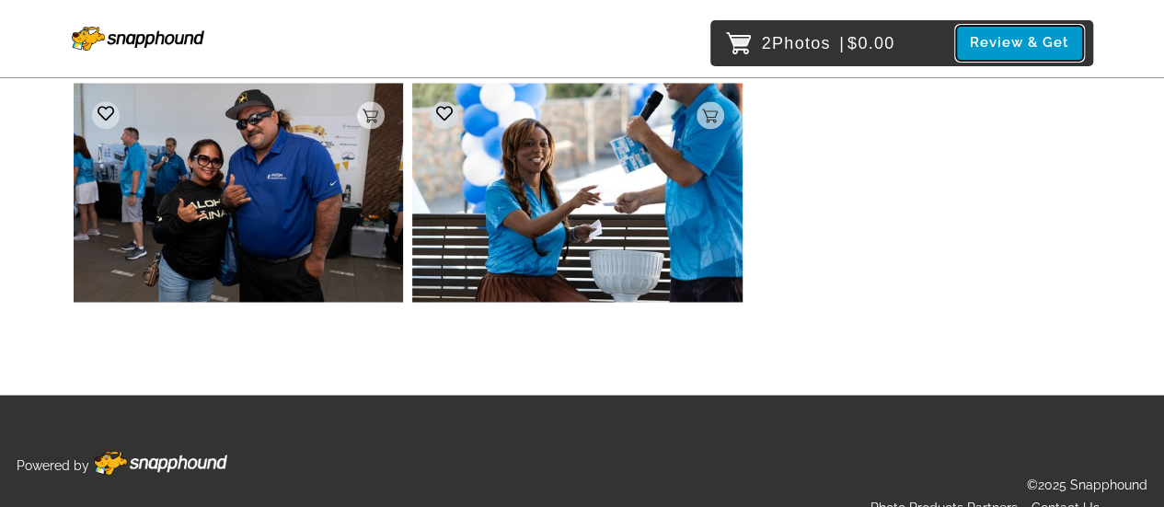
click at [1021, 33] on button "Review & Get" at bounding box center [1019, 43] width 127 height 34
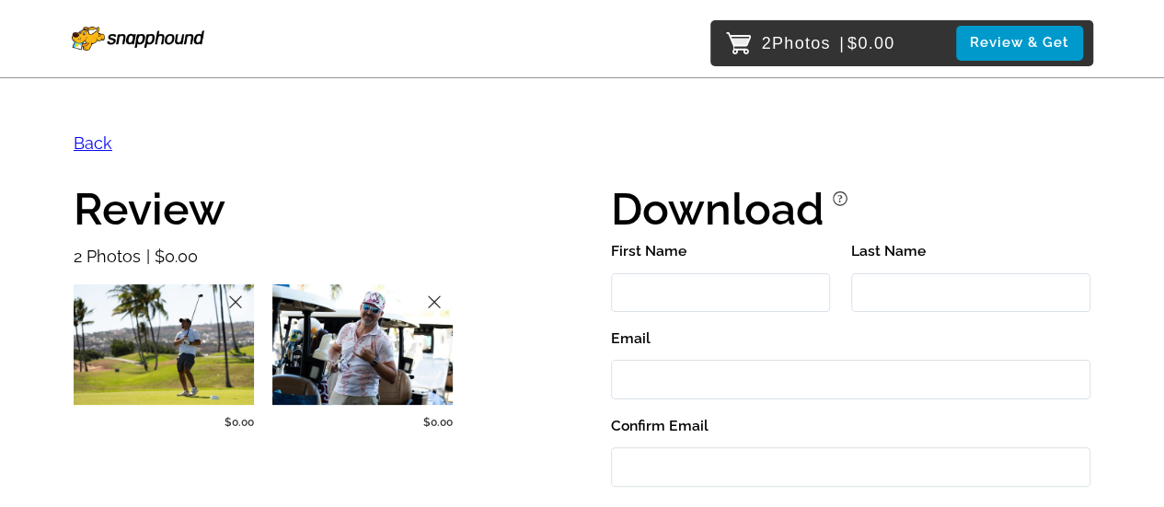
click at [646, 295] on input "First Name" at bounding box center [720, 293] width 219 height 40
type input "Aubree"
click at [903, 288] on input "Last Name" at bounding box center [971, 293] width 240 height 40
type input "[PERSON_NAME]"
click at [692, 364] on input "Email" at bounding box center [850, 380] width 479 height 40
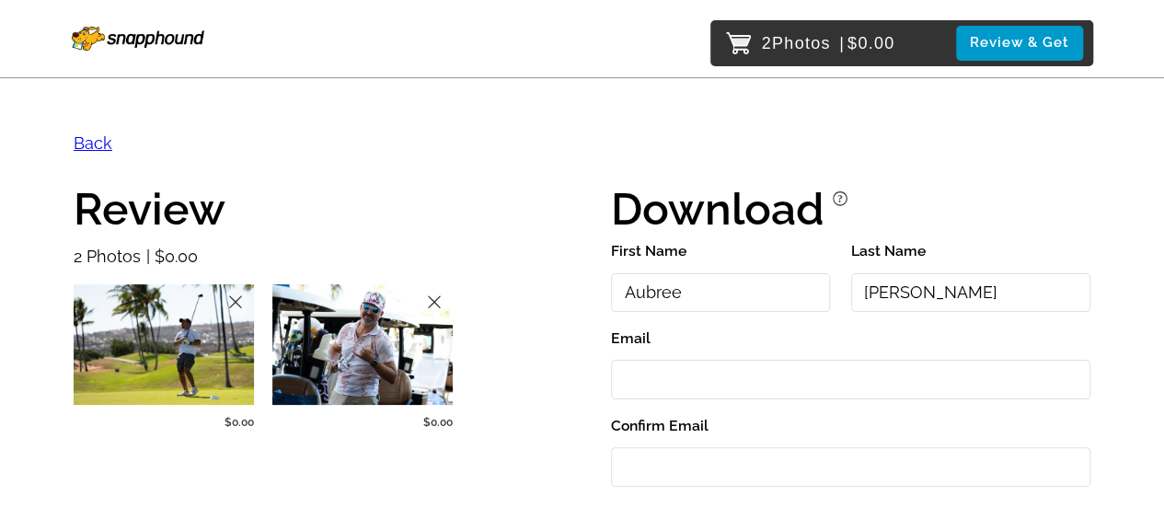
type input "[EMAIL_ADDRESS][DOMAIN_NAME]"
click at [680, 457] on input "Confirm Email" at bounding box center [850, 467] width 479 height 40
type input "[EMAIL_ADDRESS][DOMAIN_NAME]"
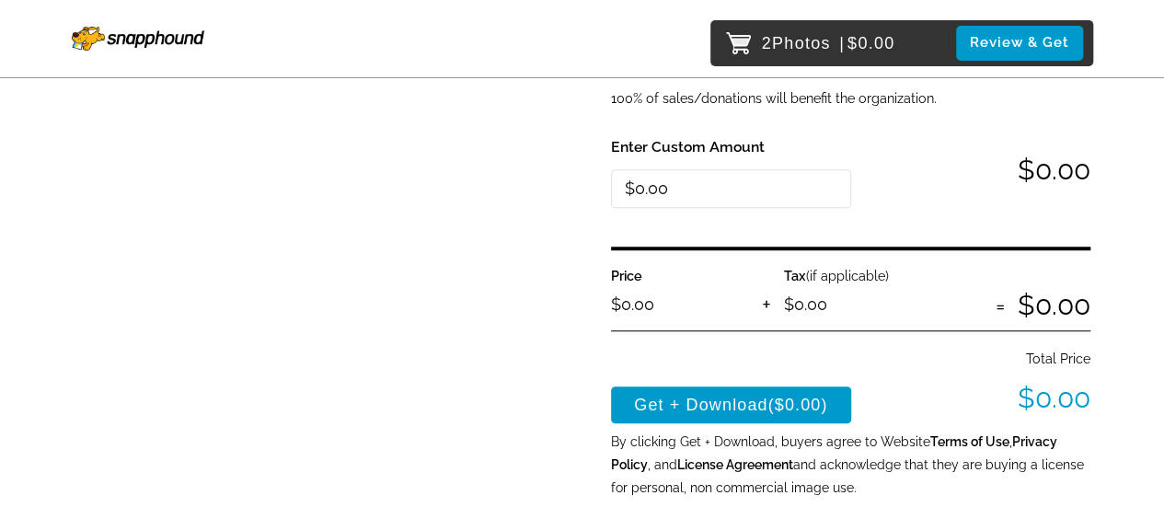
scroll to position [602, 0]
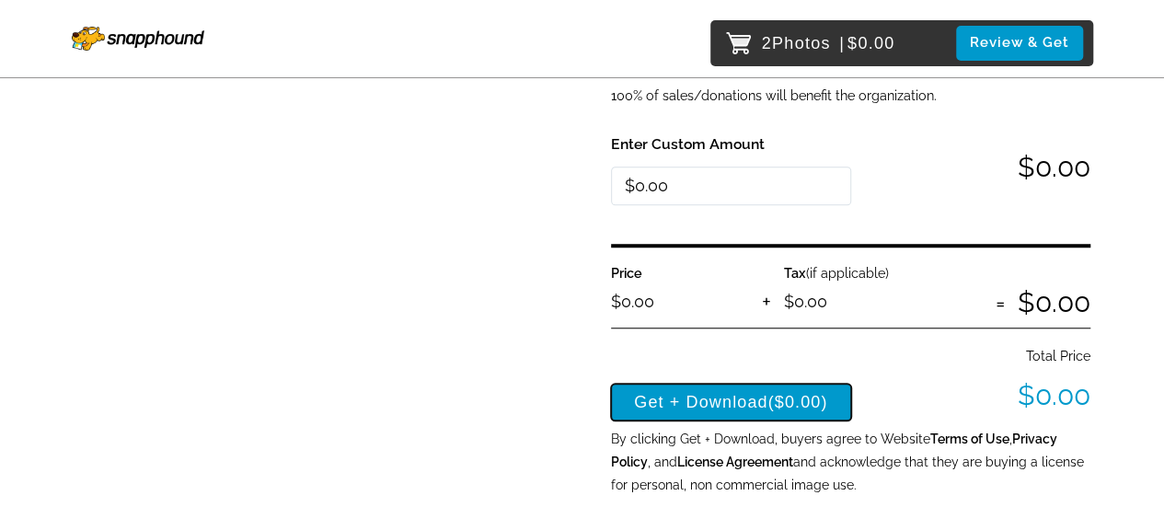
click at [727, 391] on button "Get + Download ($0.00)" at bounding box center [731, 402] width 240 height 37
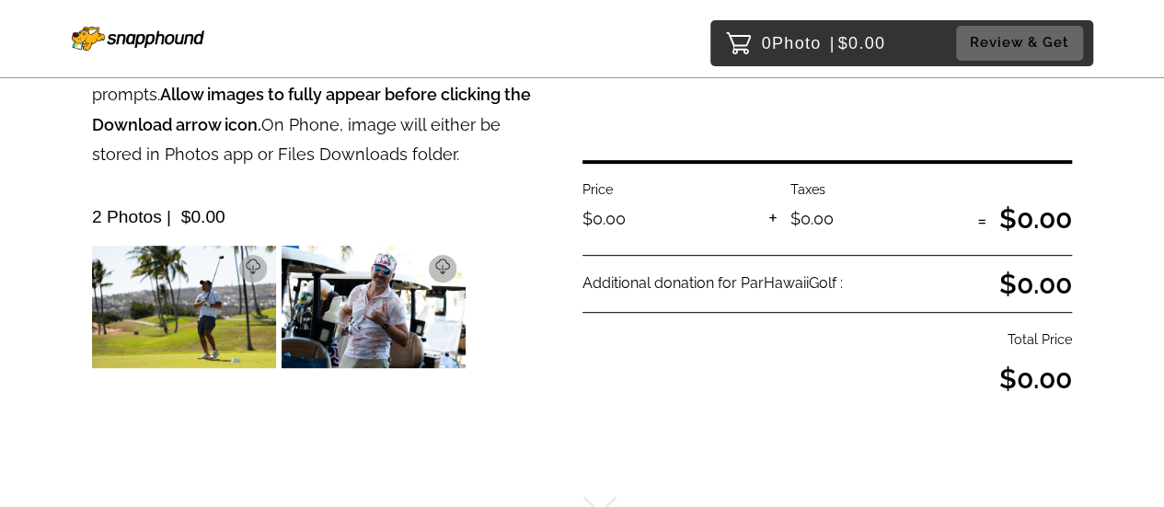
scroll to position [288, 0]
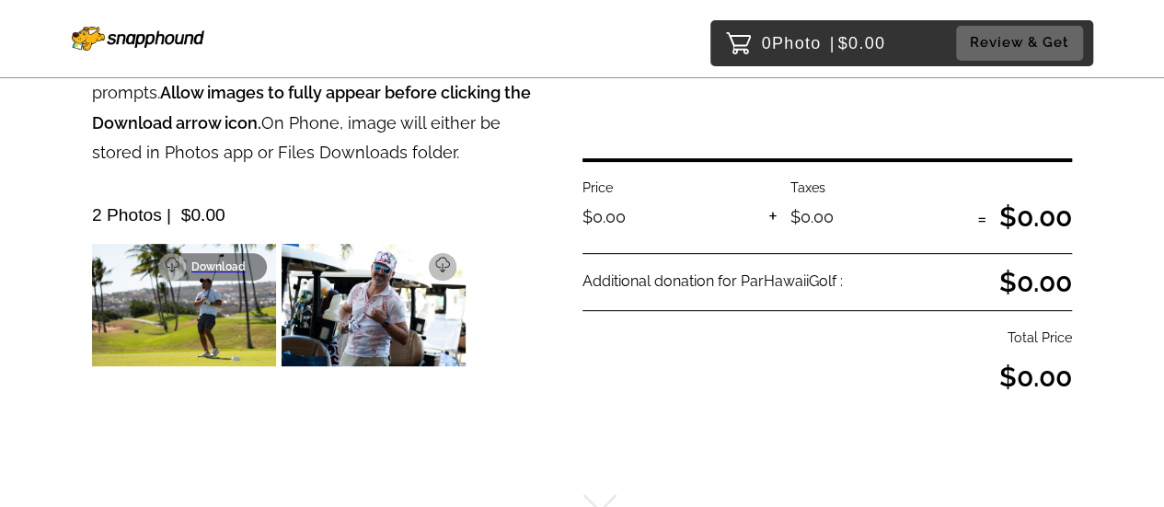
click at [247, 255] on link "Download" at bounding box center [212, 267] width 109 height 28
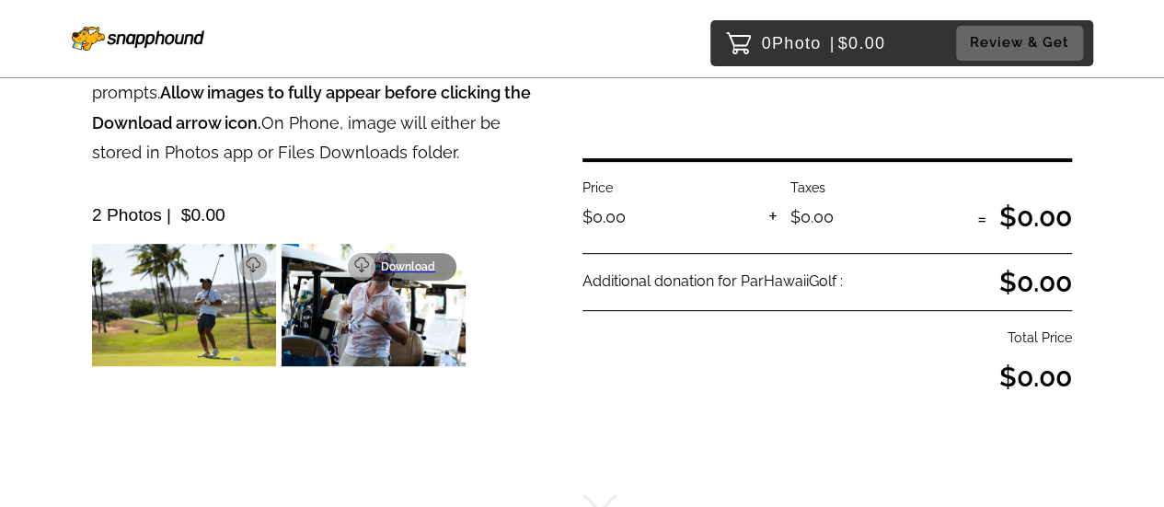
click at [420, 266] on p "Download" at bounding box center [413, 266] width 64 height 13
